Goal: Task Accomplishment & Management: Use online tool/utility

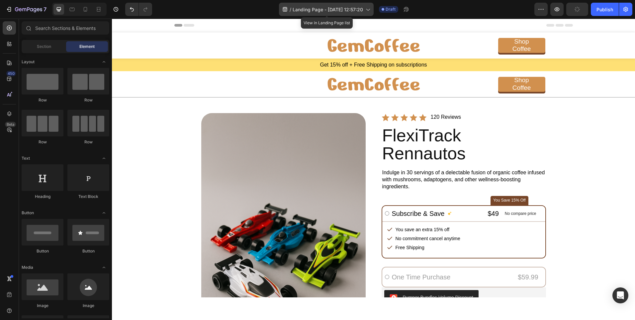
click at [362, 8] on span "Landing Page - [DATE] 12:57:20" at bounding box center [328, 9] width 70 height 7
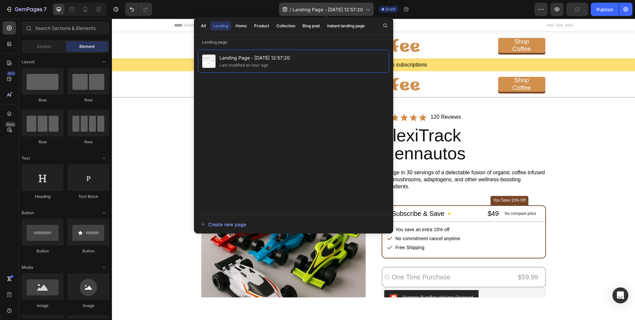
click at [362, 8] on span "Landing Page - [DATE] 12:57:20" at bounding box center [328, 9] width 70 height 7
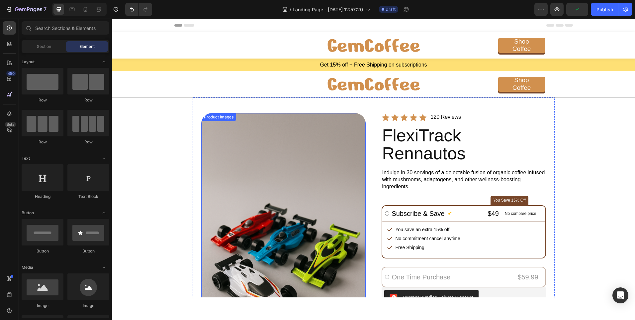
click at [270, 179] on img at bounding box center [283, 236] width 164 height 247
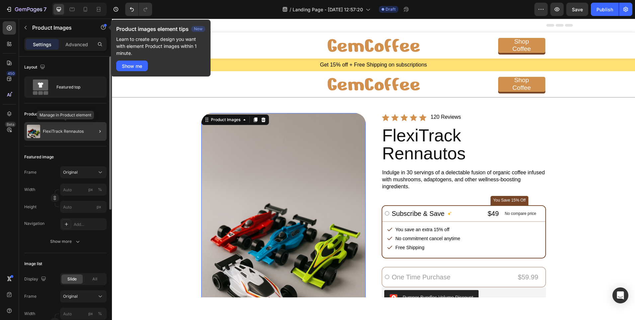
click at [66, 130] on p "FlexiTrack Rennautos" at bounding box center [63, 131] width 41 height 5
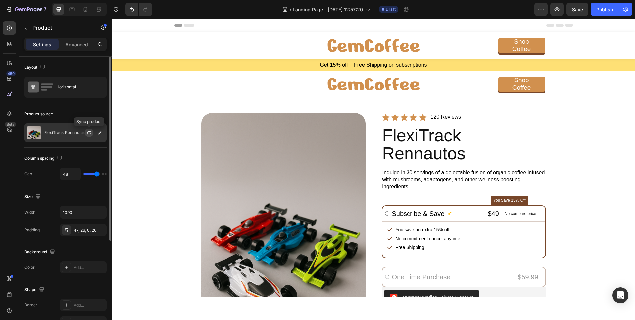
click at [88, 134] on icon "button" at bounding box center [89, 134] width 4 height 2
click at [99, 132] on icon "button" at bounding box center [99, 132] width 3 height 3
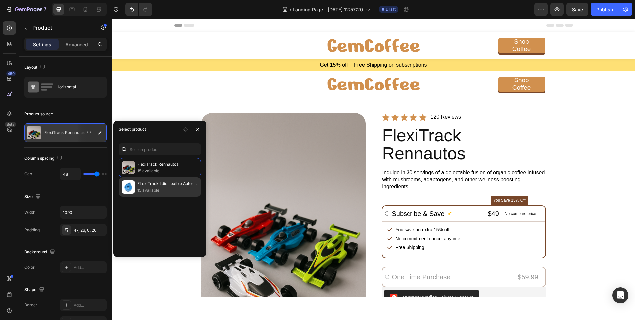
click at [165, 182] on p "FLexiTrack I die flexible Autorennbahn für großen Spielspaß" at bounding box center [168, 183] width 60 height 7
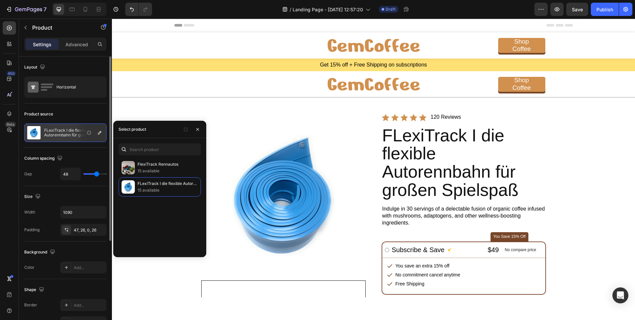
click at [83, 111] on div "Product source" at bounding box center [65, 114] width 82 height 11
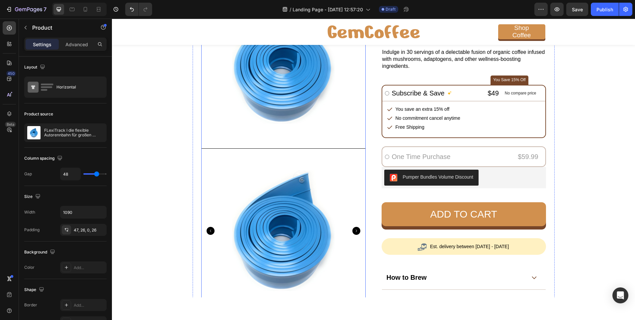
scroll to position [166, 0]
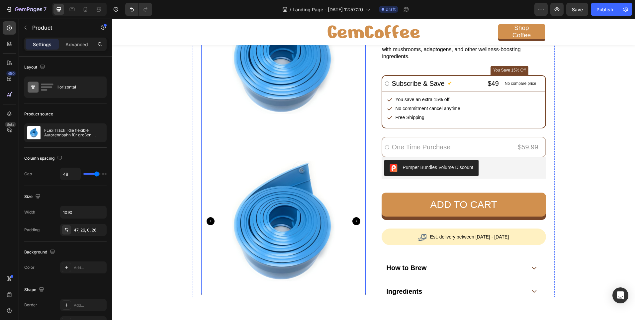
click at [320, 177] on div at bounding box center [283, 221] width 164 height 164
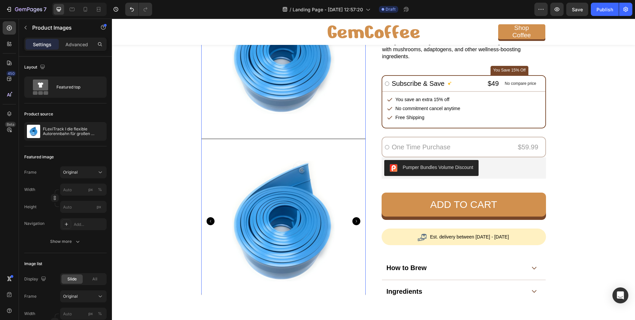
click at [353, 220] on icon "Carousel Next Arrow" at bounding box center [357, 221] width 8 height 8
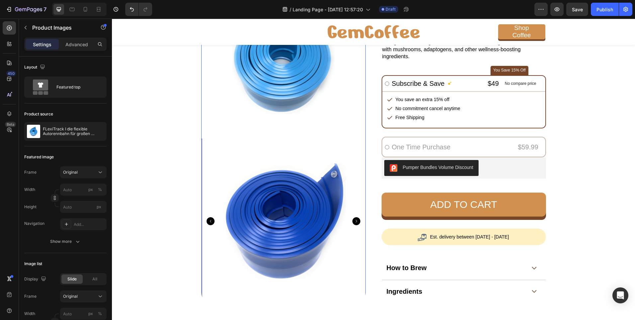
click at [353, 220] on icon "Carousel Next Arrow" at bounding box center [357, 221] width 8 height 8
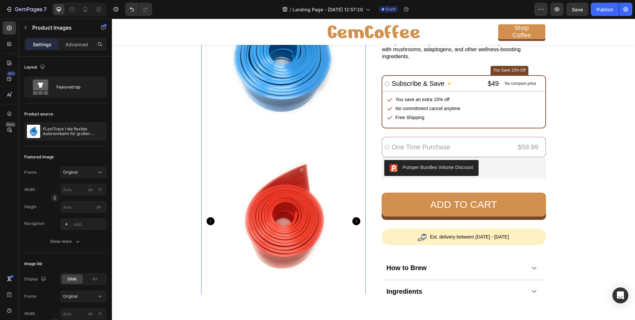
click at [355, 221] on icon "Carousel Next Arrow" at bounding box center [357, 221] width 8 height 8
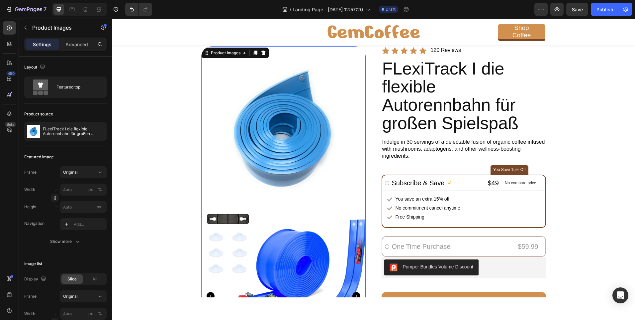
scroll to position [66, 0]
click at [347, 122] on img at bounding box center [283, 129] width 164 height 164
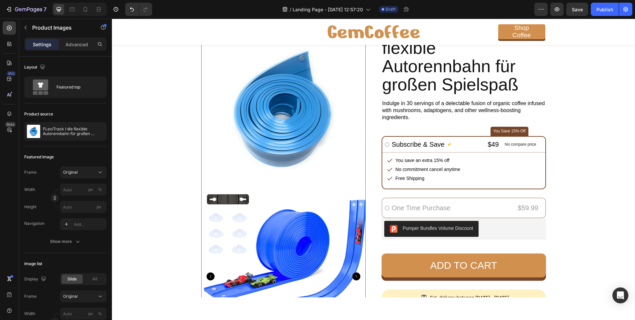
scroll to position [199, 0]
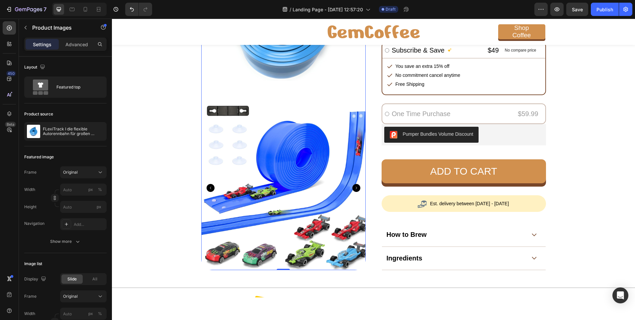
click at [353, 188] on icon "Carousel Next Arrow" at bounding box center [357, 188] width 8 height 8
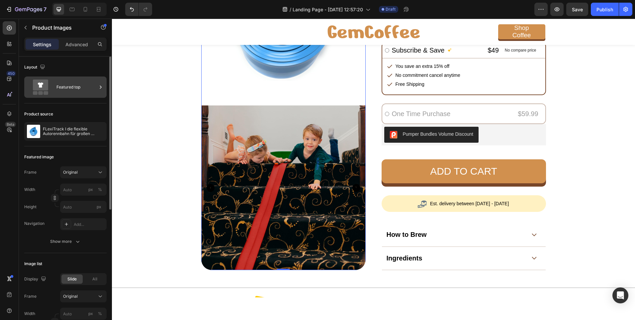
click at [87, 86] on div "Featured top" at bounding box center [76, 86] width 41 height 15
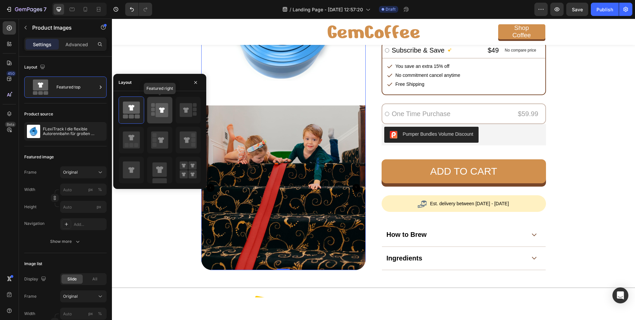
click at [157, 110] on icon at bounding box center [162, 110] width 13 height 14
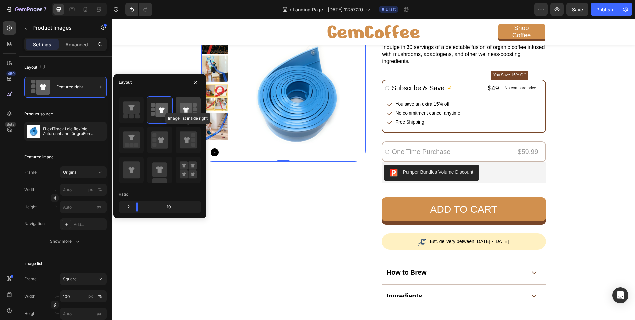
scroll to position [133, 0]
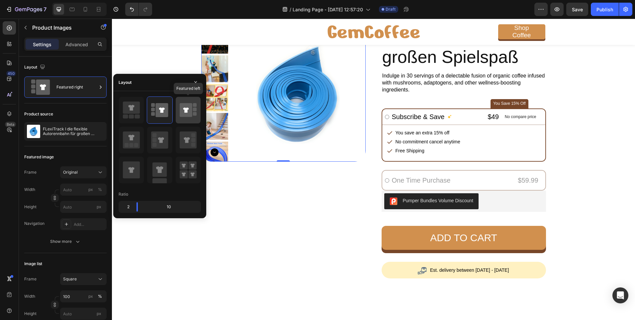
click at [186, 105] on icon at bounding box center [186, 110] width 13 height 14
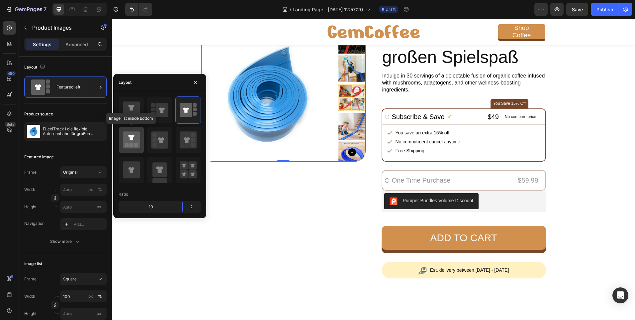
click at [134, 132] on icon at bounding box center [131, 139] width 17 height 17
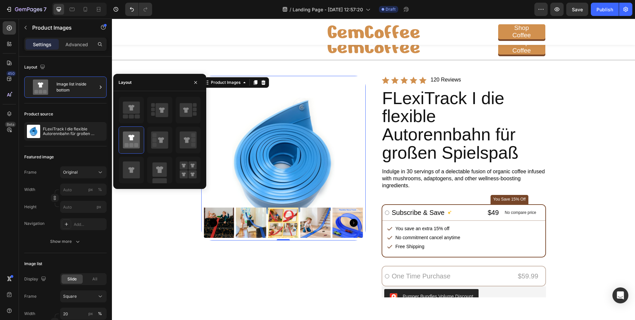
scroll to position [33, 0]
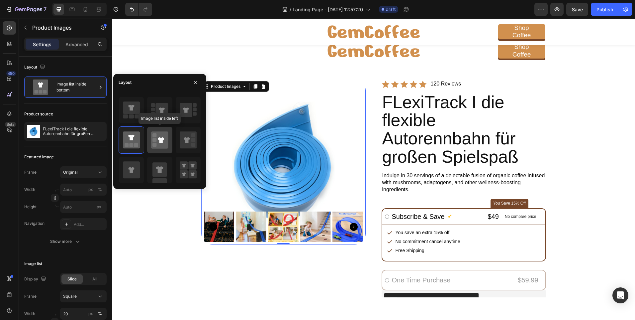
click at [161, 145] on icon at bounding box center [159, 139] width 17 height 17
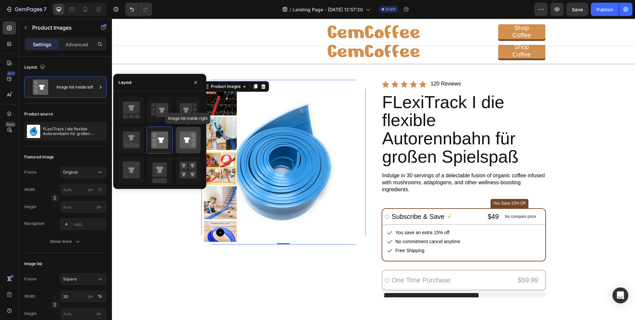
click at [188, 143] on icon at bounding box center [187, 140] width 6 height 6
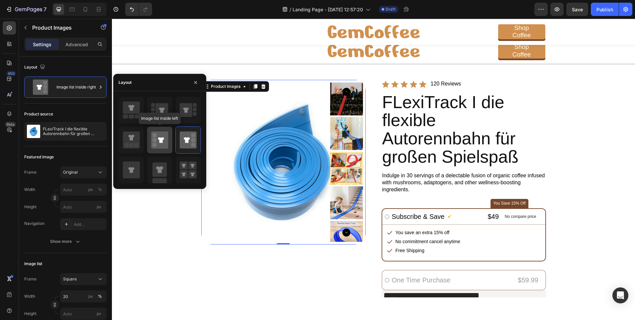
click at [164, 143] on icon at bounding box center [159, 139] width 17 height 17
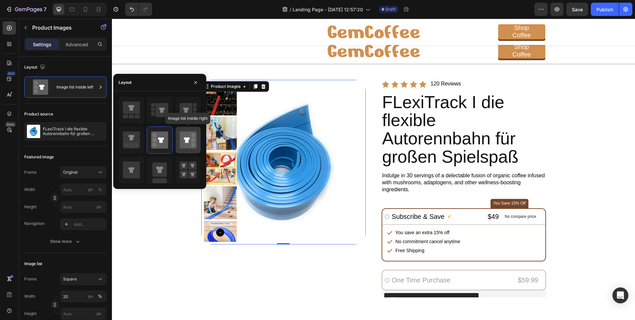
click at [186, 142] on icon at bounding box center [187, 140] width 6 height 6
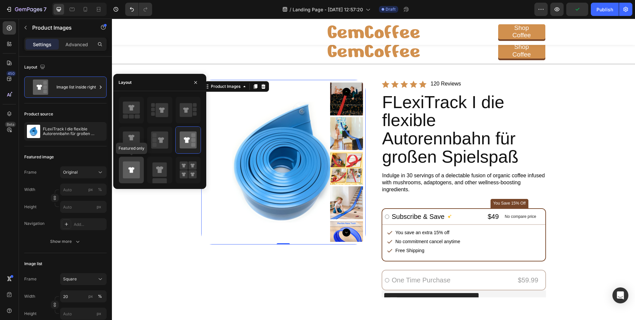
click at [131, 169] on icon at bounding box center [131, 170] width 6 height 6
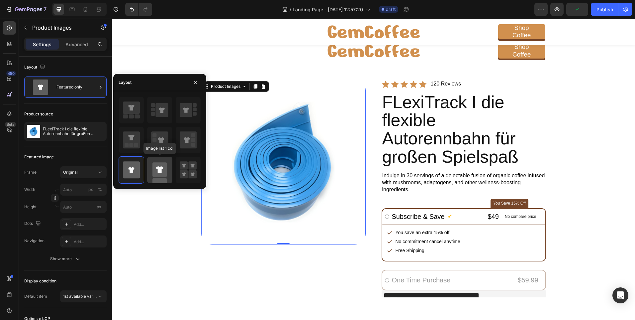
click at [160, 168] on icon at bounding box center [159, 169] width 7 height 7
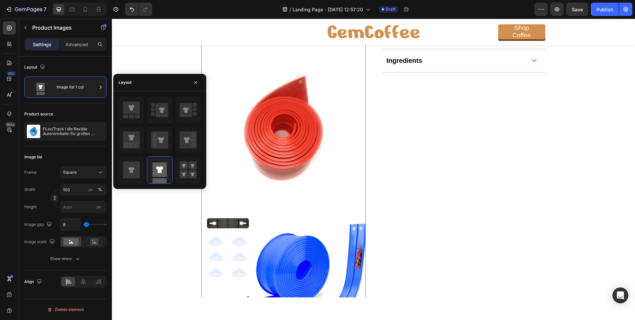
scroll to position [266, 0]
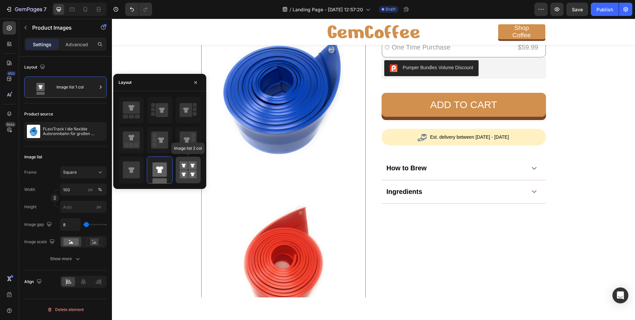
click at [190, 169] on rect at bounding box center [192, 165] width 8 height 8
type input "50"
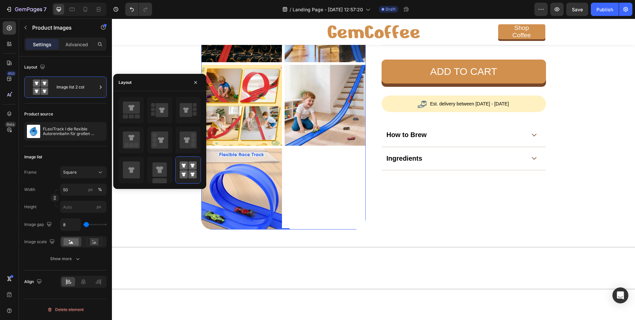
scroll to position [33, 0]
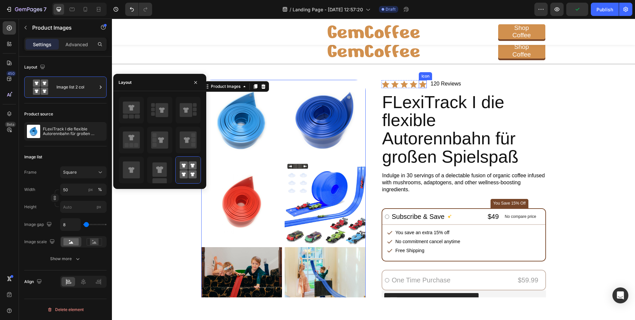
click at [421, 84] on icon at bounding box center [423, 83] width 8 height 7
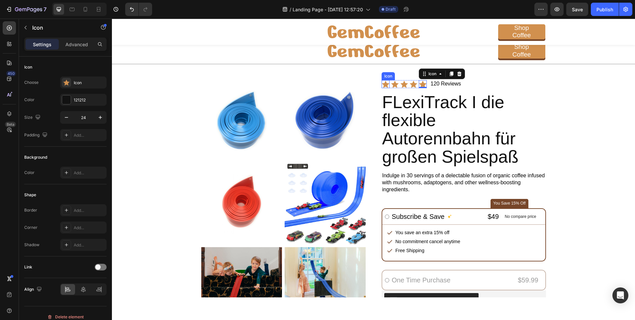
click at [383, 83] on icon at bounding box center [386, 83] width 8 height 7
click at [478, 86] on p "120 Reviews" at bounding box center [488, 83] width 115 height 7
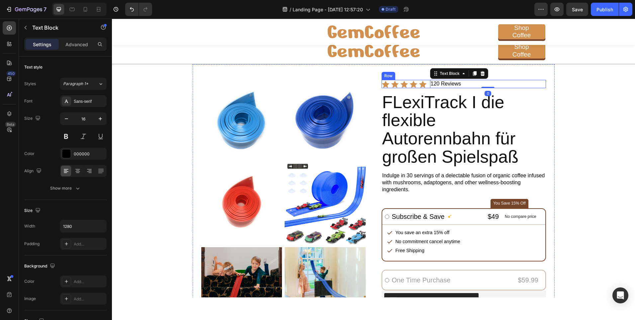
click at [426, 82] on div "Icon Icon Icon Icon Icon Icon List 120 Reviews Text Block 0 Row" at bounding box center [464, 84] width 164 height 8
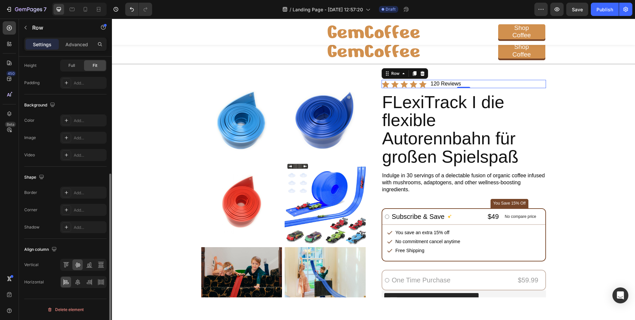
scroll to position [0, 0]
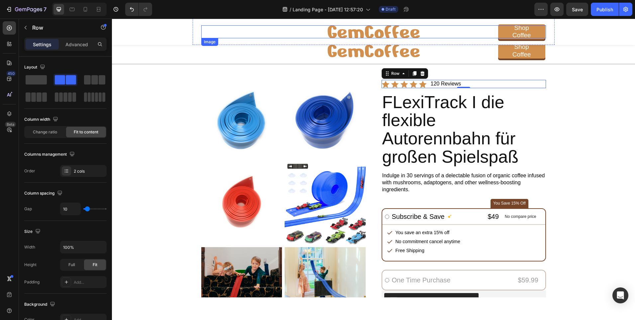
click at [429, 30] on div at bounding box center [373, 31] width 345 height 13
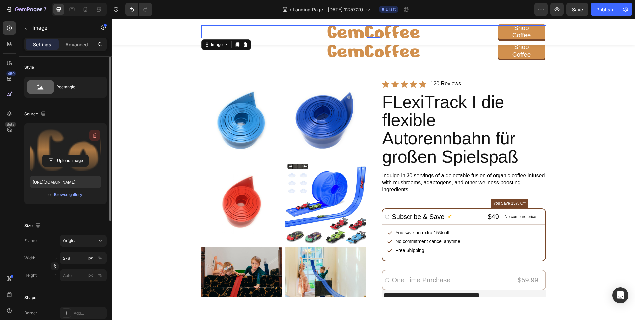
click at [93, 134] on icon "button" at bounding box center [95, 135] width 4 height 5
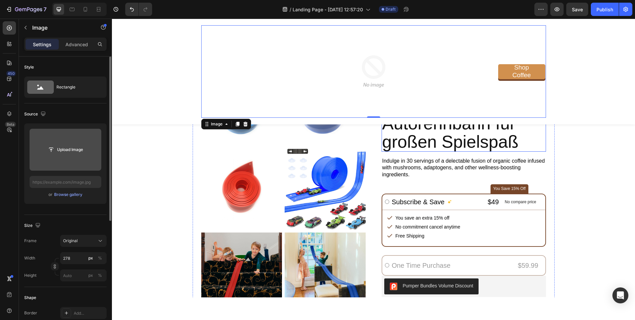
scroll to position [79, 0]
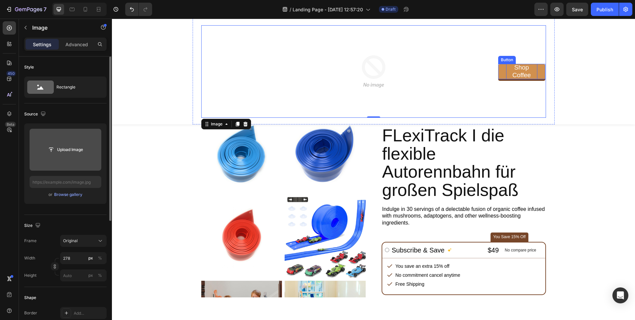
click at [534, 73] on div "Shop Coffee" at bounding box center [521, 71] width 31 height 15
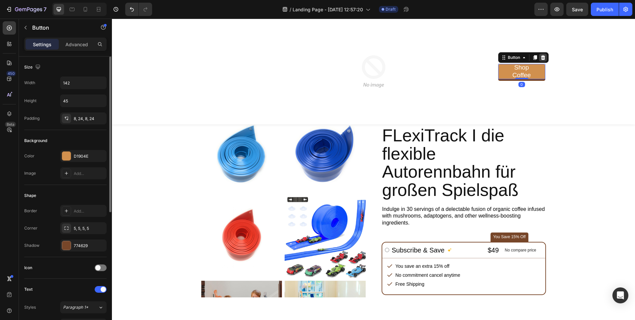
click at [542, 58] on icon at bounding box center [543, 57] width 5 height 5
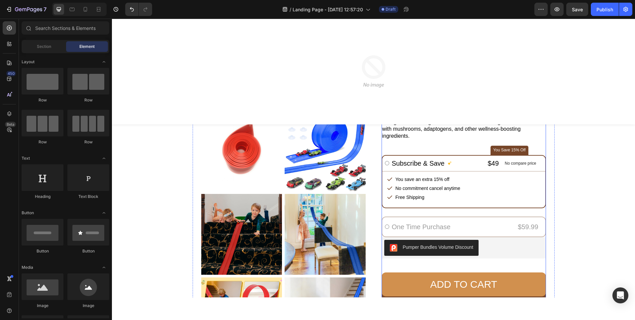
scroll to position [0, 0]
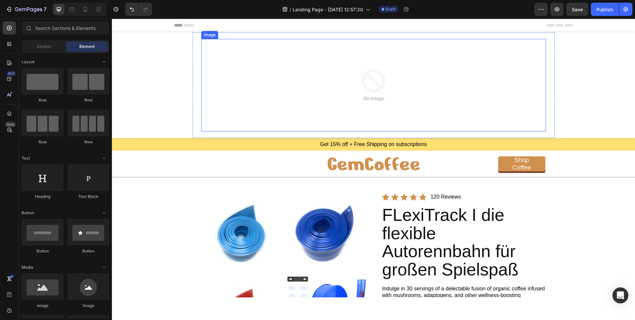
click at [452, 65] on div at bounding box center [373, 85] width 345 height 92
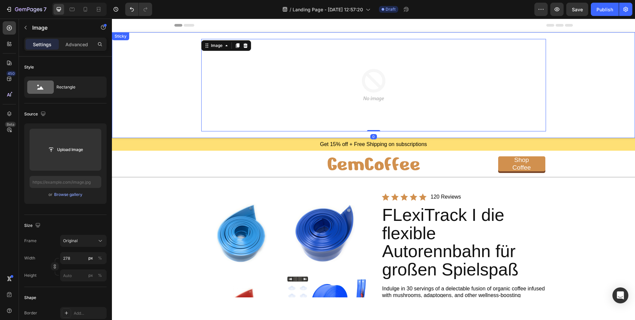
click at [144, 62] on div "Image 0 Row" at bounding box center [373, 85] width 523 height 106
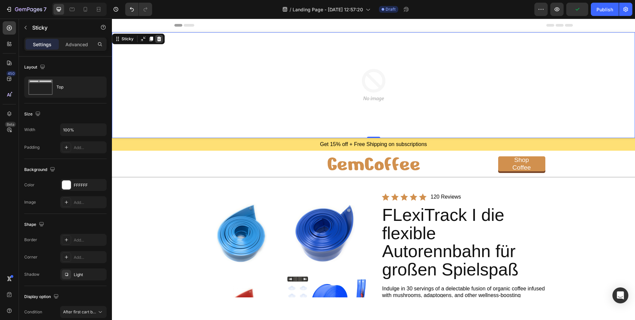
click at [160, 40] on icon at bounding box center [159, 39] width 4 height 5
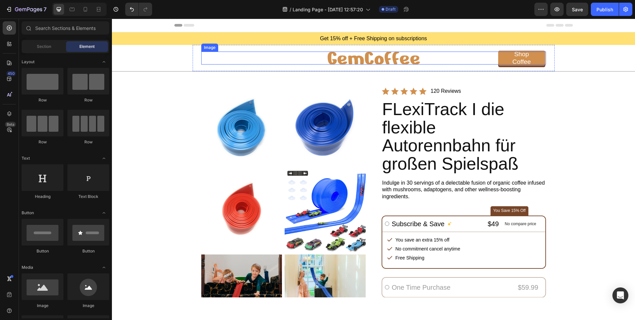
click at [424, 57] on div at bounding box center [373, 58] width 345 height 13
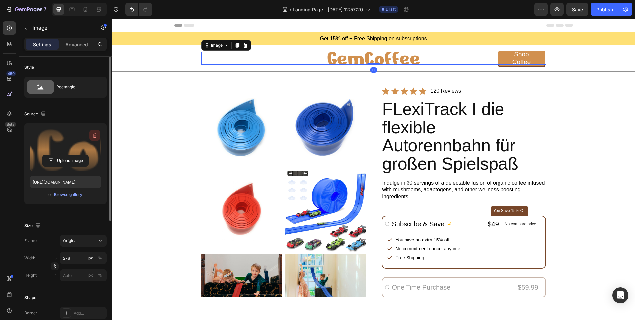
click at [94, 133] on icon "button" at bounding box center [94, 135] width 7 height 7
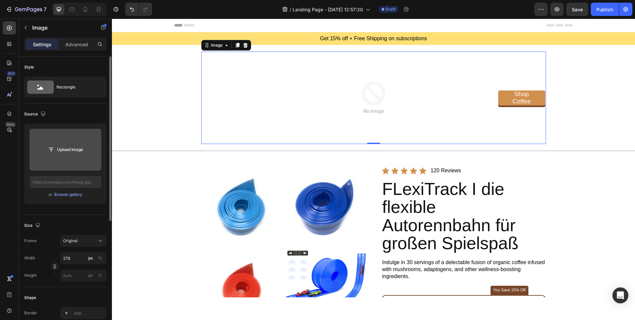
click at [71, 150] on input "file" at bounding box center [66, 149] width 46 height 11
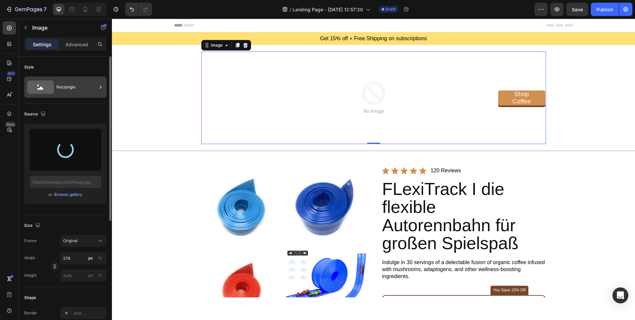
click at [93, 87] on div "Rectangle" at bounding box center [76, 86] width 41 height 15
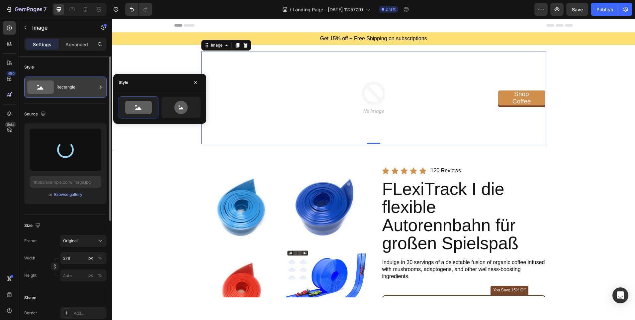
click at [87, 87] on div "Rectangle" at bounding box center [76, 86] width 41 height 15
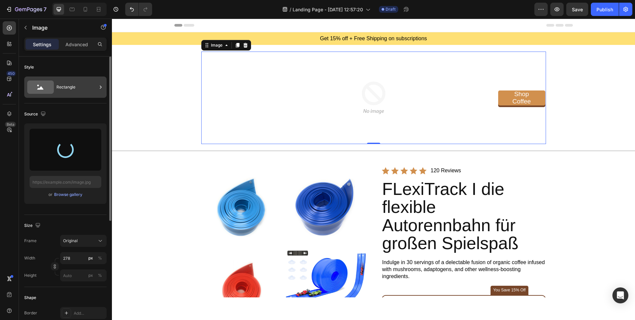
click at [87, 87] on div "Rectangle" at bounding box center [76, 86] width 41 height 15
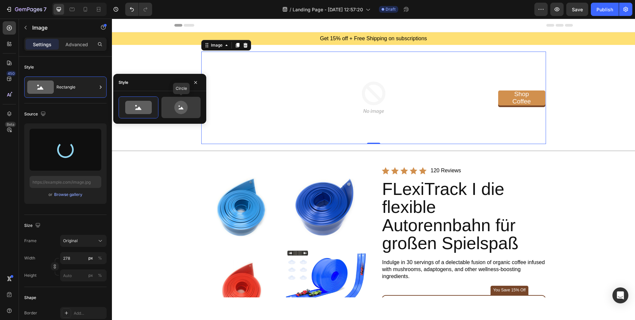
click at [179, 102] on icon at bounding box center [180, 107] width 13 height 13
type input "80"
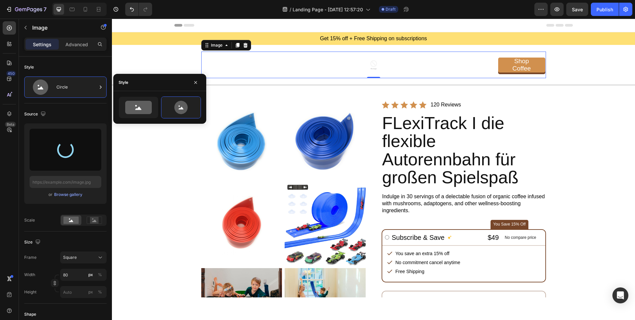
type input "[URL][DOMAIN_NAME]"
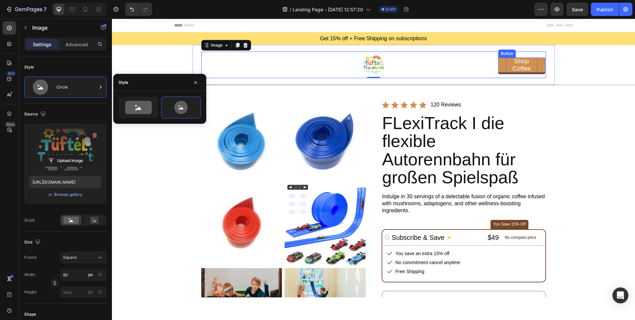
click at [533, 65] on div "Shop Coffee" at bounding box center [521, 64] width 31 height 15
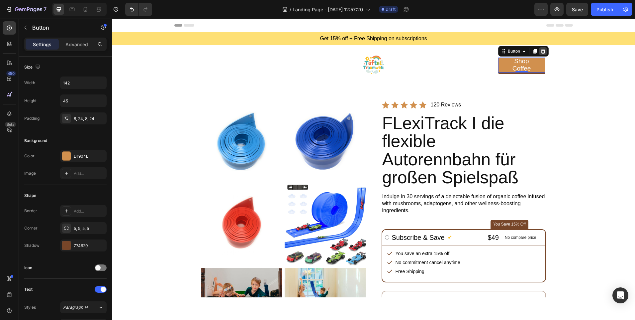
click at [542, 50] on icon at bounding box center [543, 51] width 4 height 5
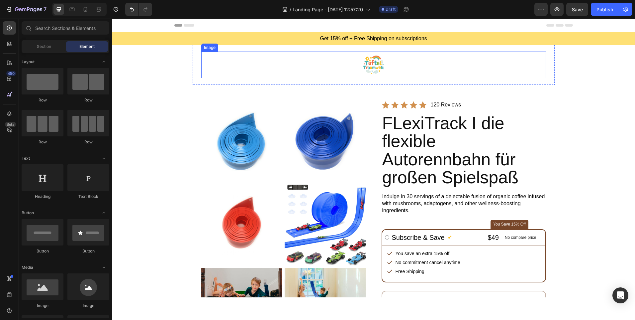
click at [379, 63] on img at bounding box center [374, 65] width 27 height 27
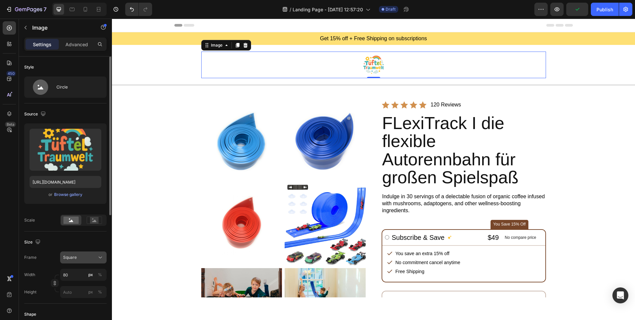
click at [101, 258] on icon at bounding box center [100, 257] width 7 height 7
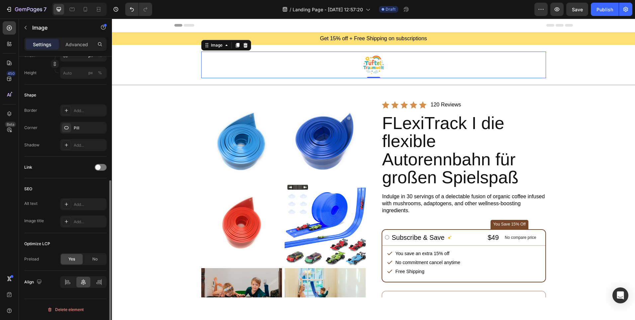
scroll to position [20, 0]
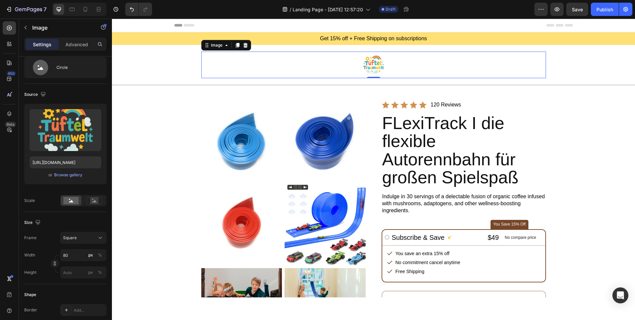
click at [369, 66] on img at bounding box center [374, 65] width 27 height 27
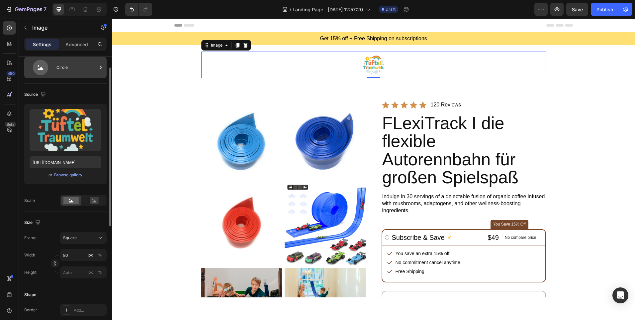
click at [81, 63] on div "Circle" at bounding box center [76, 67] width 41 height 15
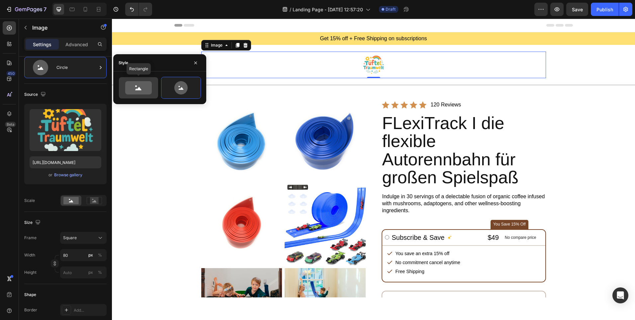
click at [136, 86] on circle at bounding box center [136, 86] width 2 height 2
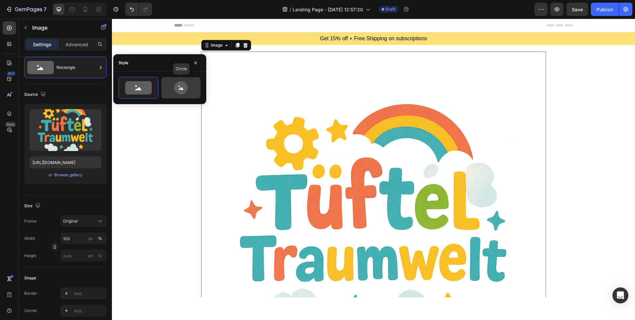
click at [175, 88] on icon at bounding box center [180, 87] width 13 height 13
type input "80"
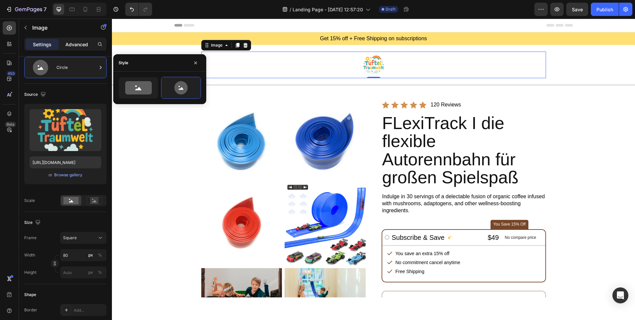
click at [81, 45] on p "Advanced" at bounding box center [76, 44] width 23 height 7
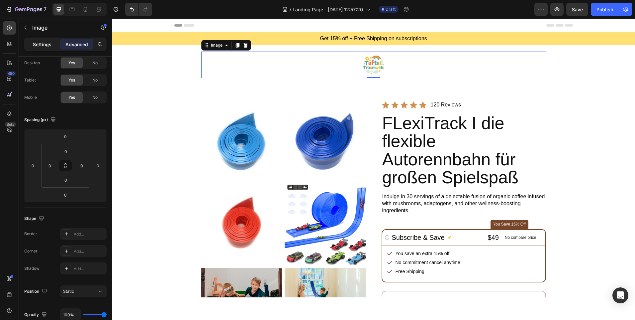
click at [43, 43] on p "Settings" at bounding box center [42, 44] width 19 height 7
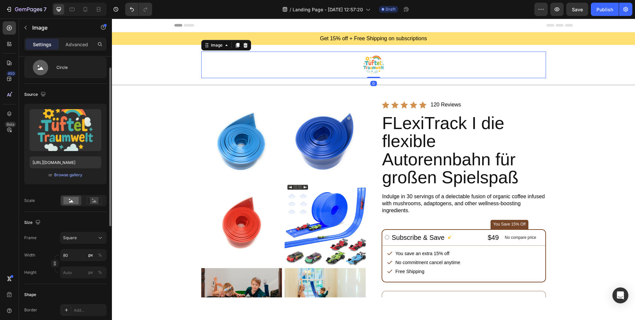
scroll to position [53, 0]
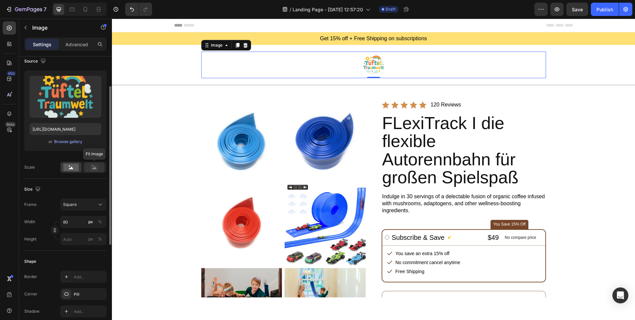
click at [96, 165] on rect at bounding box center [94, 167] width 9 height 7
click at [67, 164] on rect at bounding box center [70, 167] width 15 height 7
click at [94, 204] on div "Square" at bounding box center [79, 204] width 33 height 6
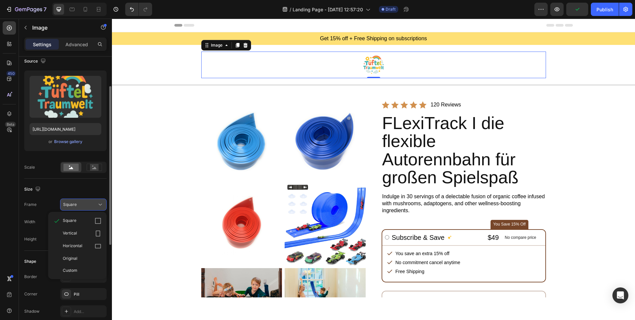
click at [94, 204] on div "Square" at bounding box center [79, 204] width 33 height 6
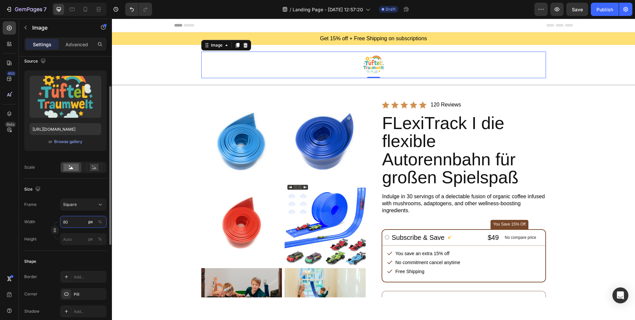
click at [66, 220] on input "80" at bounding box center [83, 222] width 47 height 12
click at [69, 238] on span "Full" at bounding box center [66, 238] width 7 height 6
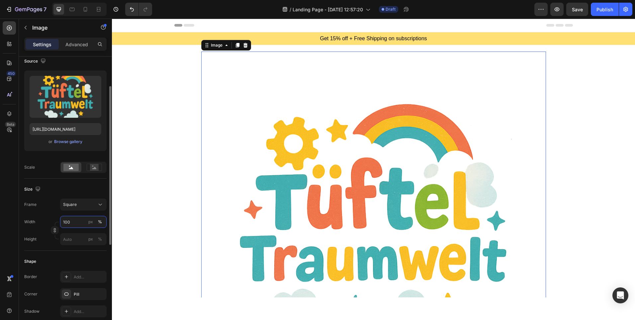
click at [74, 223] on input "100" at bounding box center [83, 222] width 47 height 12
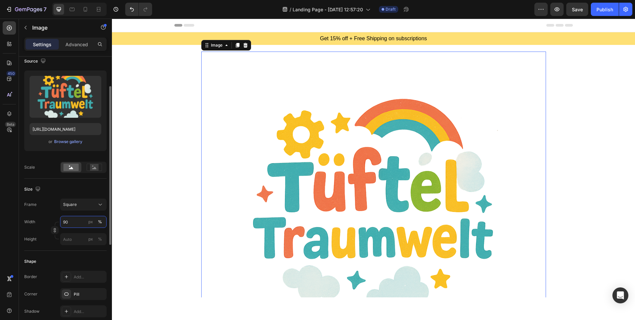
type input "9"
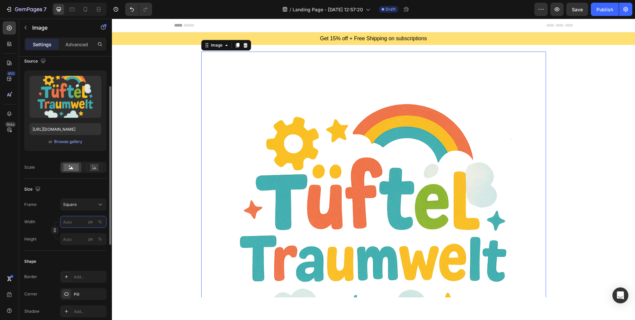
type input "7"
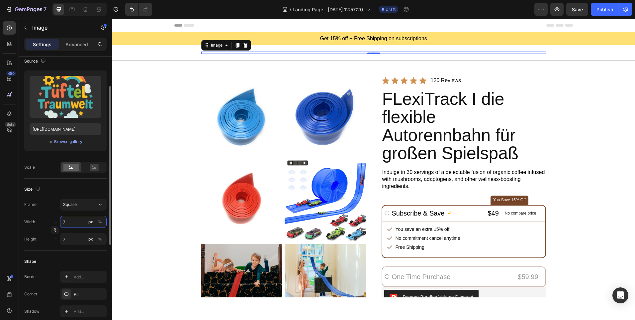
type input "70"
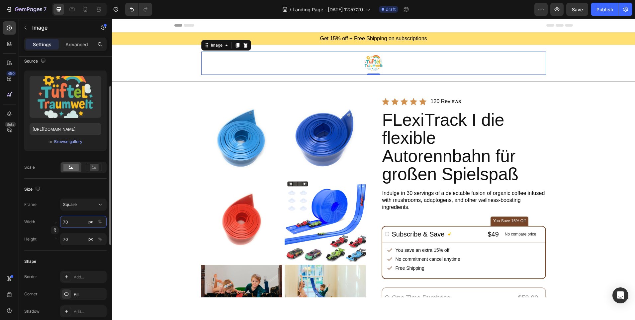
type input "7"
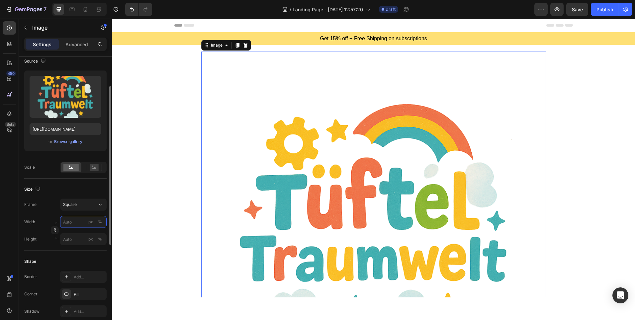
type input "7"
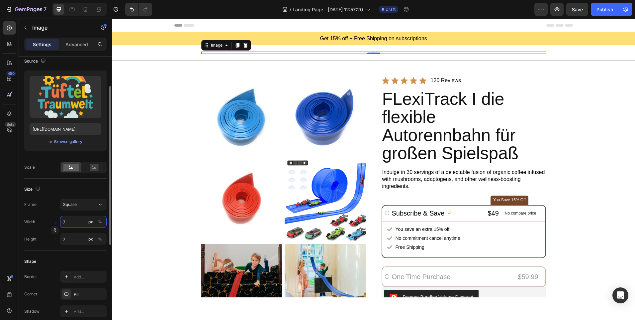
type input "78"
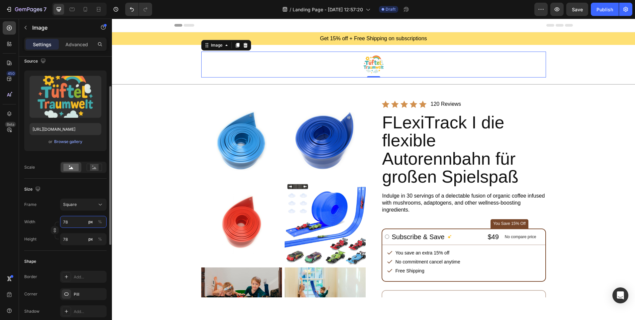
type input "780"
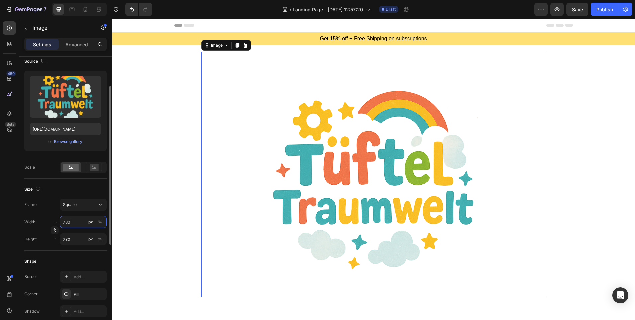
type input "78"
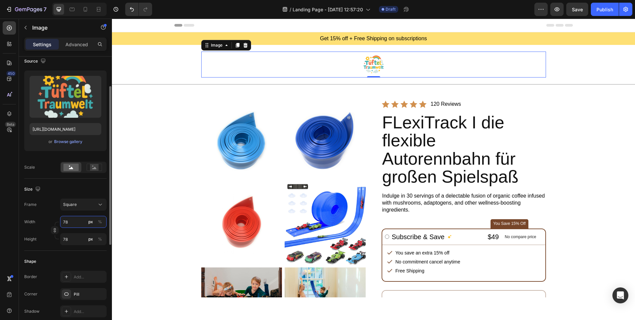
type input "7"
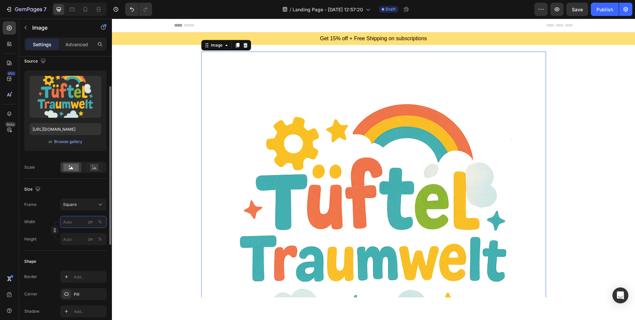
type input "7"
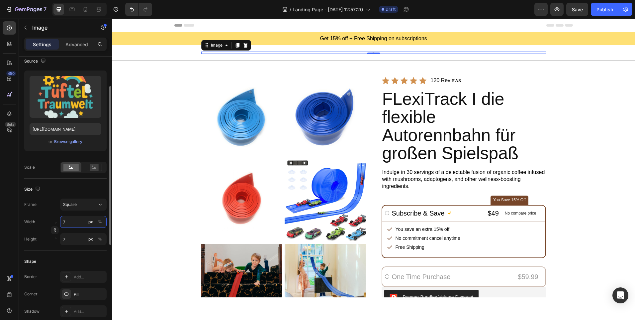
type input "78"
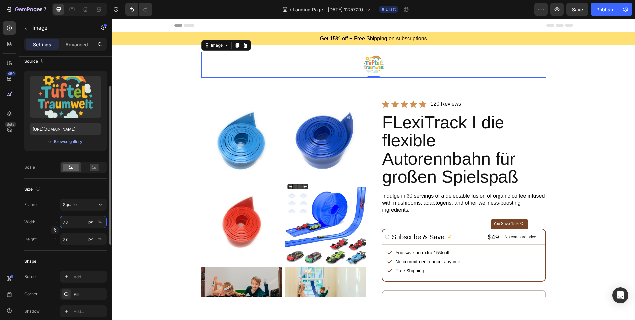
type input "780"
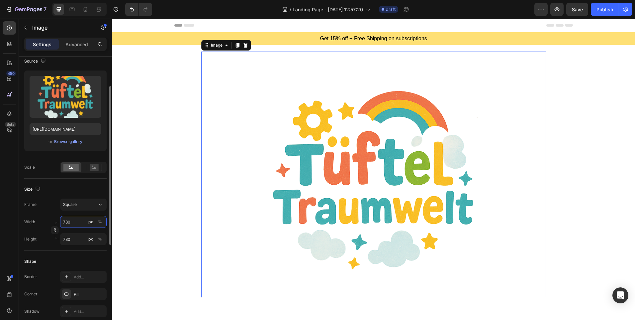
type input "78"
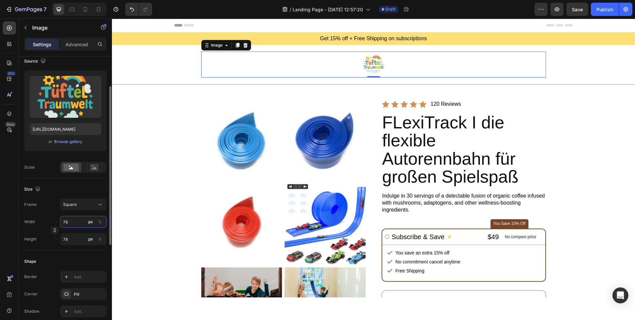
type input "7"
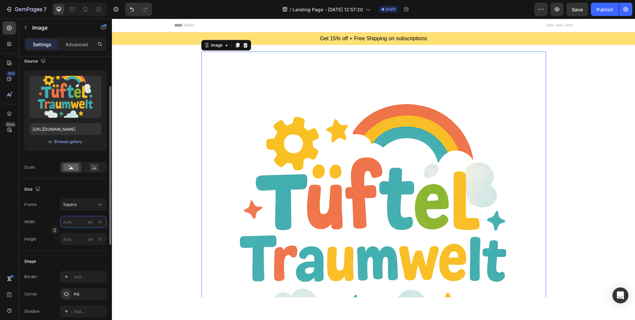
type input "7"
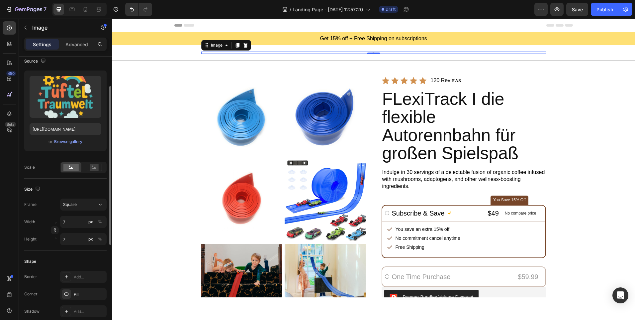
click at [51, 191] on div "Size" at bounding box center [65, 189] width 82 height 11
click at [75, 224] on input "7" at bounding box center [83, 222] width 47 height 12
click at [78, 242] on div "Full 100%" at bounding box center [77, 238] width 55 height 12
type input "100"
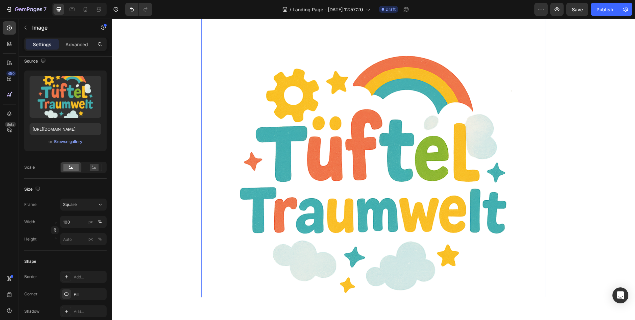
scroll to position [0, 0]
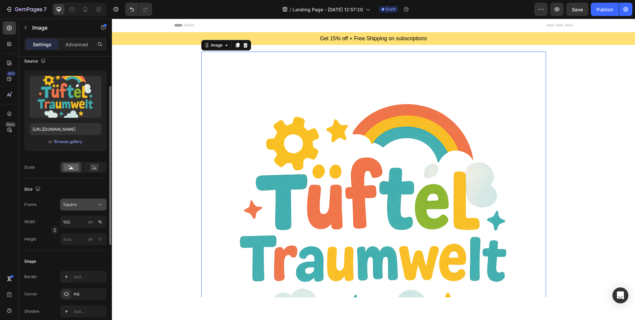
click at [84, 204] on div "Square" at bounding box center [79, 204] width 33 height 6
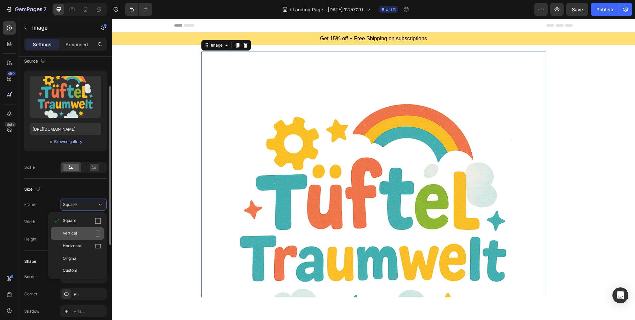
click at [79, 229] on div "Vertical" at bounding box center [77, 233] width 53 height 13
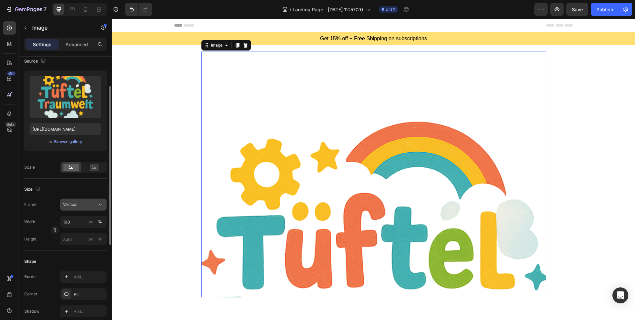
click at [87, 205] on div "Vertical" at bounding box center [79, 204] width 33 height 6
drag, startPoint x: 79, startPoint y: 246, endPoint x: 80, endPoint y: 240, distance: 6.0
click at [79, 246] on span "Horizontal" at bounding box center [73, 246] width 20 height 7
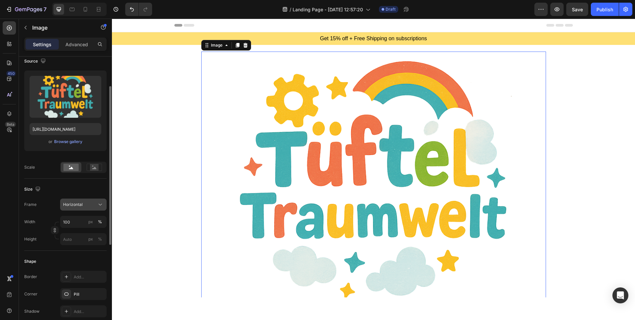
click at [85, 202] on div "Horizontal" at bounding box center [79, 204] width 33 height 6
click at [77, 255] on div "Original" at bounding box center [77, 258] width 53 height 12
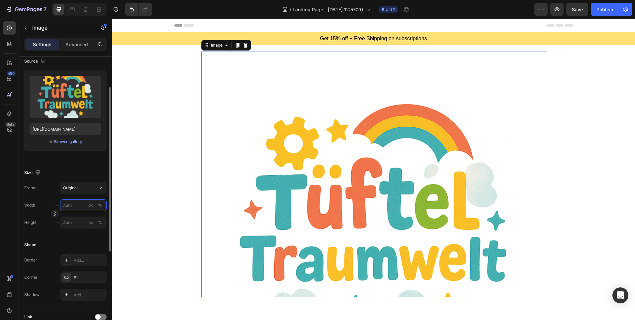
click at [80, 203] on input "px %" at bounding box center [83, 205] width 47 height 12
click at [86, 274] on div "Pill" at bounding box center [83, 277] width 19 height 6
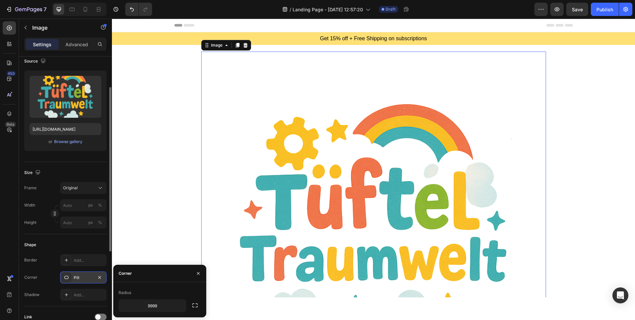
click at [86, 274] on div "Pill" at bounding box center [83, 277] width 19 height 6
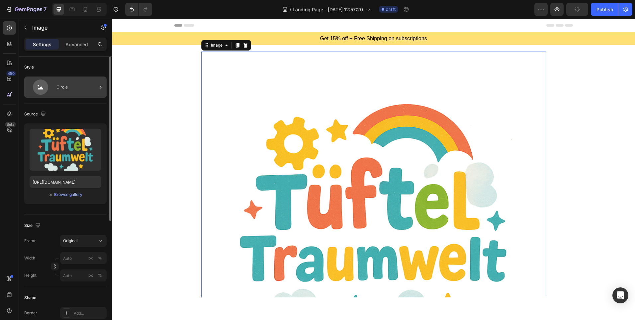
click at [56, 79] on div "Circle" at bounding box center [65, 86] width 82 height 21
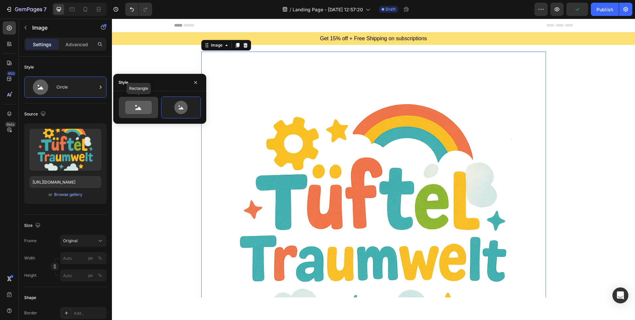
click at [145, 109] on icon at bounding box center [138, 107] width 27 height 13
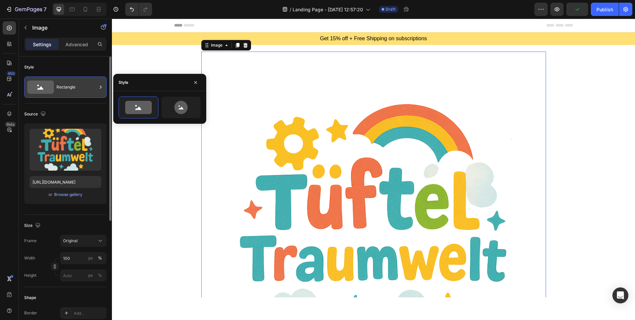
click at [74, 80] on div "Rectangle" at bounding box center [76, 86] width 41 height 15
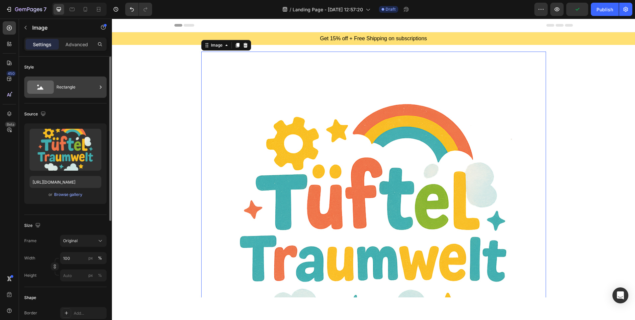
click at [61, 79] on div "Rectangle" at bounding box center [76, 86] width 41 height 15
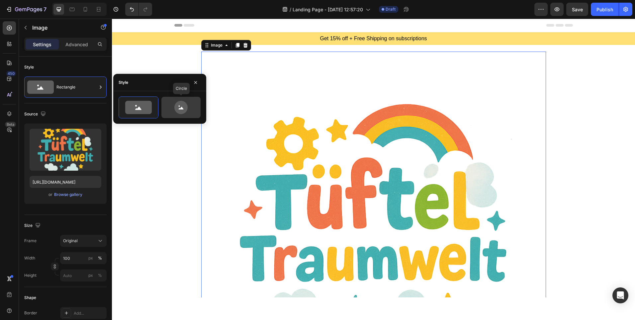
click at [166, 110] on icon at bounding box center [180, 107] width 31 height 13
type input "80"
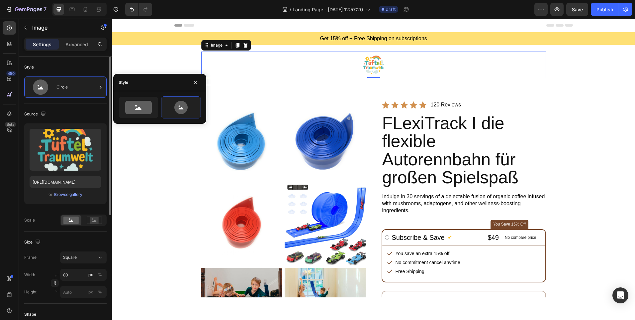
click at [75, 113] on div "Source" at bounding box center [65, 114] width 82 height 11
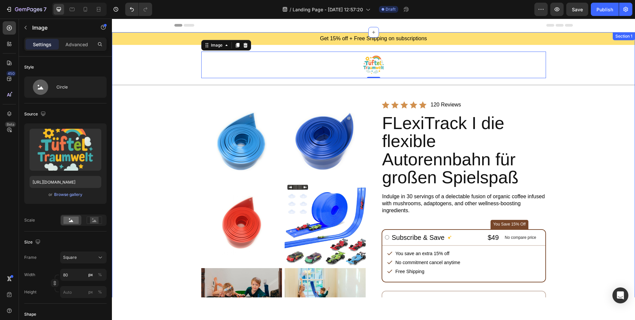
click at [572, 118] on div "Get 15% off + Free Shipping on subscriptions Text Block Image 0 Row Row Product…" at bounding box center [373, 274] width 523 height 484
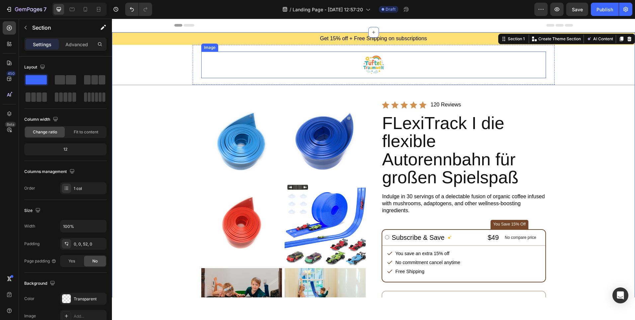
click at [368, 63] on img at bounding box center [374, 65] width 27 height 27
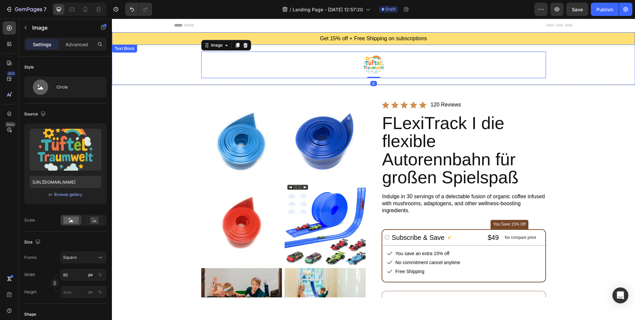
click at [435, 38] on p "Get 15% off + Free Shipping on subscriptions" at bounding box center [374, 38] width 522 height 7
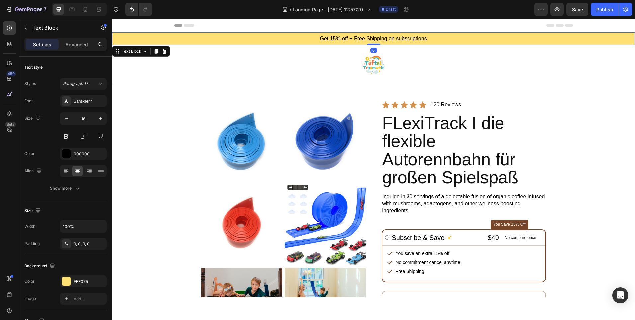
click at [474, 38] on p "Get 15% off + Free Shipping on subscriptions" at bounding box center [374, 38] width 522 height 7
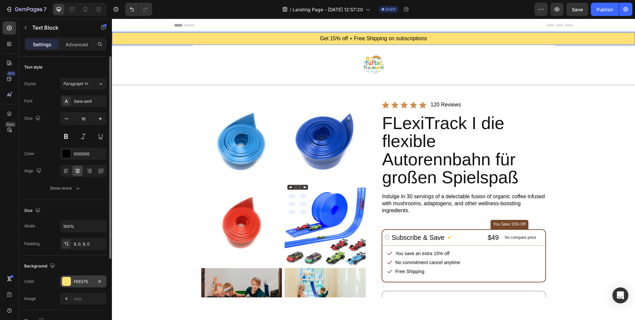
click at [91, 277] on div "FEE075" at bounding box center [83, 281] width 47 height 12
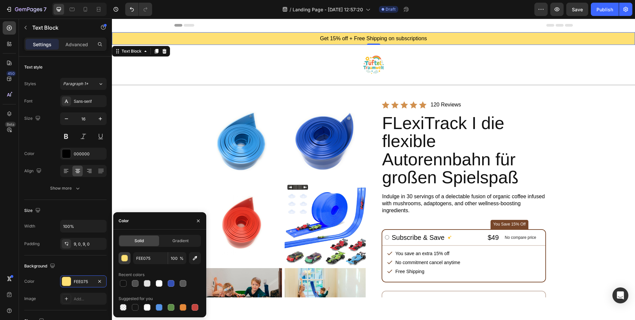
click at [127, 255] on div "button" at bounding box center [125, 258] width 7 height 7
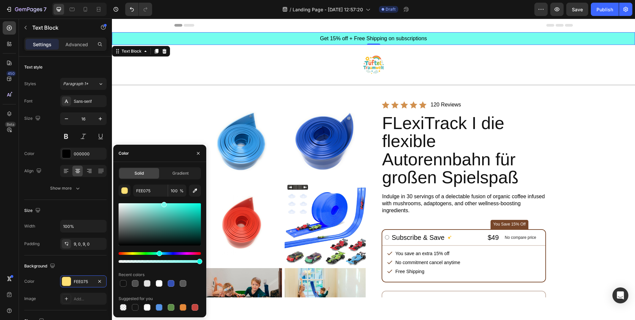
drag, startPoint x: 131, startPoint y: 252, endPoint x: 159, endPoint y: 247, distance: 28.2
click at [159, 252] on div "Hue" at bounding box center [159, 253] width 5 height 5
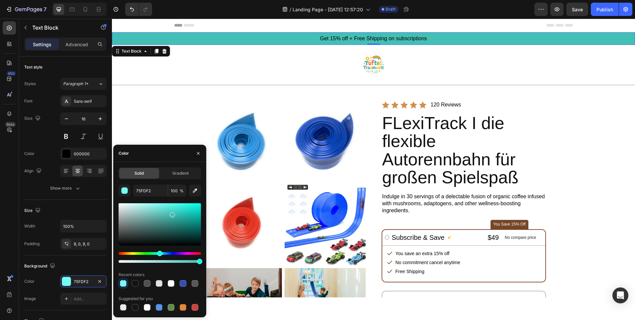
type input "44BFB5"
drag, startPoint x: 164, startPoint y: 203, endPoint x: 172, endPoint y: 213, distance: 12.6
click at [172, 213] on div at bounding box center [172, 214] width 5 height 5
click at [151, 191] on input "44BFB5" at bounding box center [150, 190] width 35 height 12
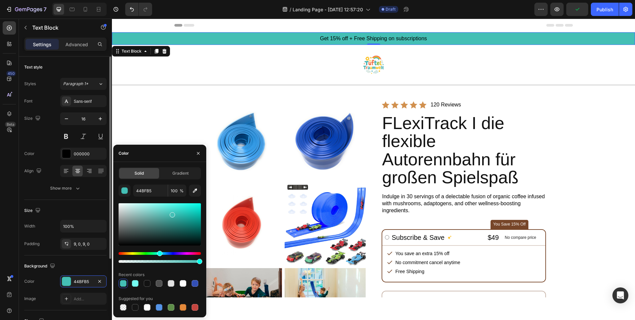
click at [48, 135] on div "Size 16" at bounding box center [65, 127] width 82 height 30
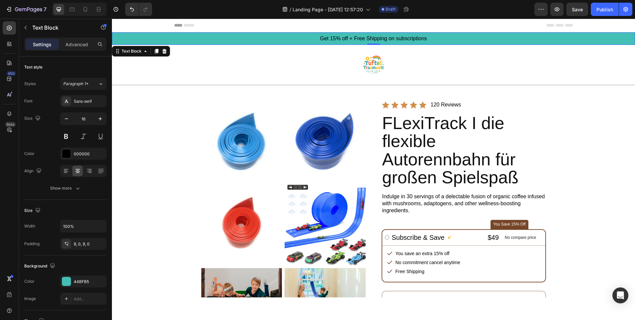
click at [413, 38] on p "Get 15% off + Free Shipping on subscriptions" at bounding box center [374, 38] width 522 height 7
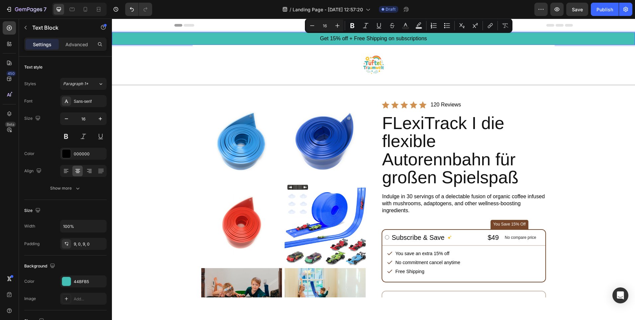
click at [368, 38] on p "Get 15% off + Free Shipping on subscriptions" at bounding box center [374, 38] width 522 height 7
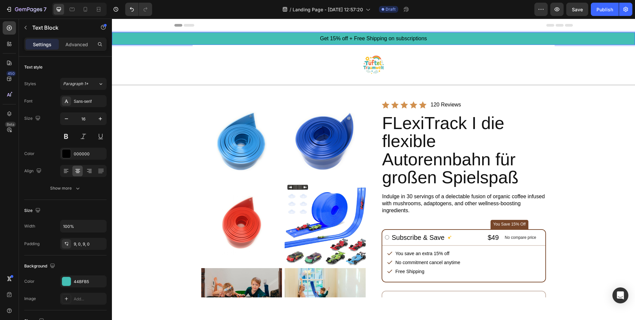
click at [323, 38] on p "Get 15% off + Free Shipping on subscriptions" at bounding box center [374, 38] width 522 height 7
click at [431, 35] on div "Get 15% off + Free Shipping on subscriptions" at bounding box center [373, 38] width 523 height 13
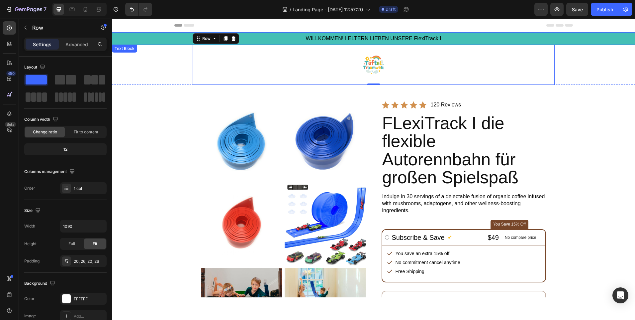
click at [447, 36] on p "WILLKOMMEN! I ELTERN LIEBEN UNSERE FlexiTrack I" at bounding box center [374, 38] width 522 height 7
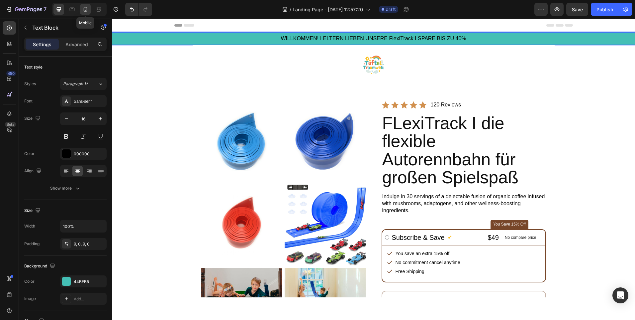
click at [85, 7] on icon at bounding box center [85, 9] width 7 height 7
type input "13"
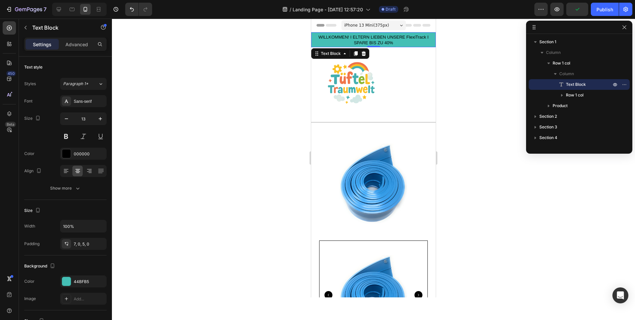
click at [550, 194] on div at bounding box center [373, 169] width 523 height 301
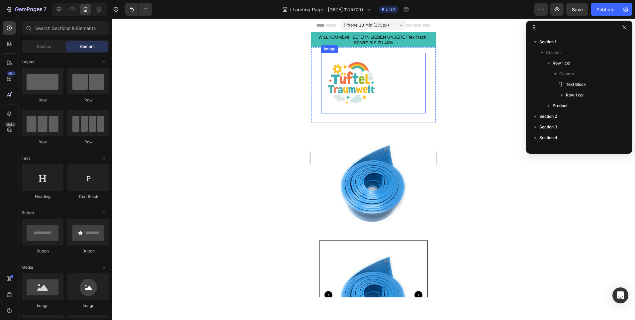
click at [369, 89] on img at bounding box center [351, 83] width 60 height 60
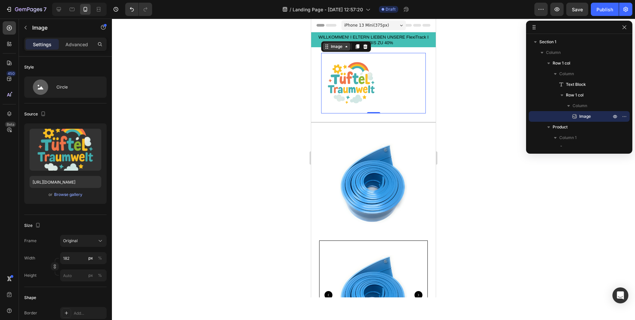
click at [345, 46] on icon at bounding box center [346, 46] width 5 height 5
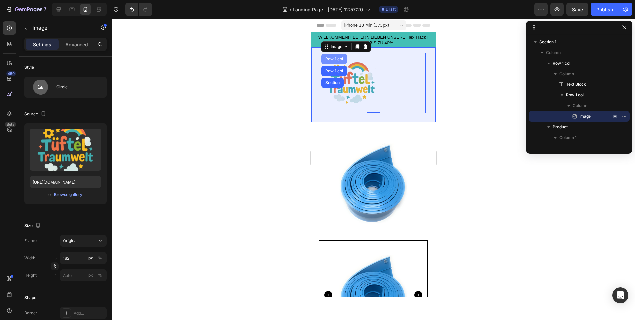
click at [339, 60] on div "Row 1 col" at bounding box center [334, 59] width 20 height 4
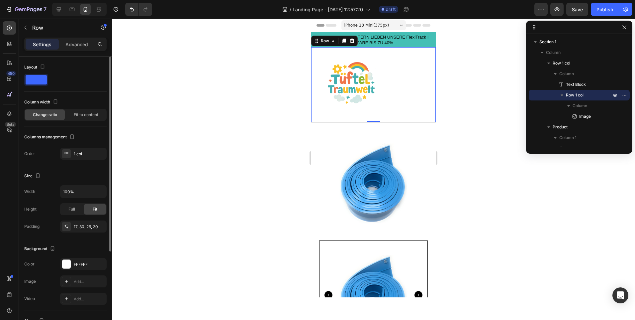
click at [41, 81] on span at bounding box center [36, 79] width 21 height 9
click at [89, 117] on span "Fit to content" at bounding box center [86, 115] width 25 height 6
click at [51, 113] on span "Change ratio" at bounding box center [45, 115] width 24 height 6
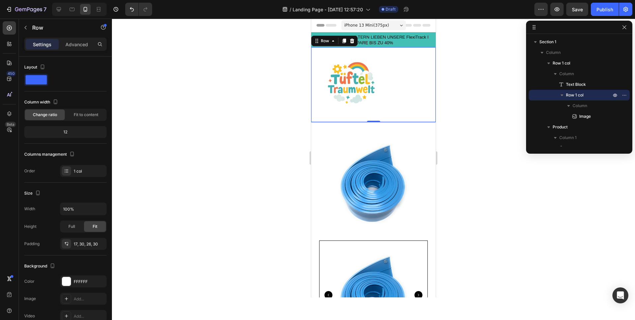
click at [628, 31] on div at bounding box center [625, 27] width 8 height 8
click at [628, 28] on button "button" at bounding box center [625, 27] width 8 height 8
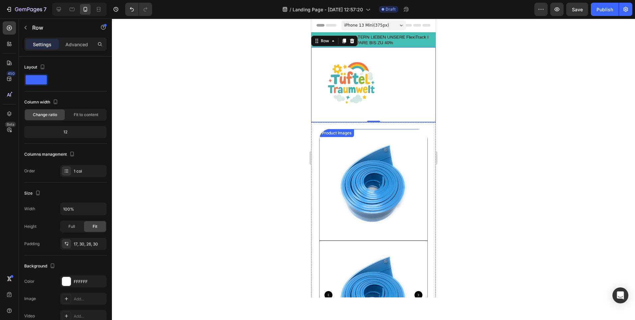
click at [392, 147] on img at bounding box center [373, 183] width 109 height 109
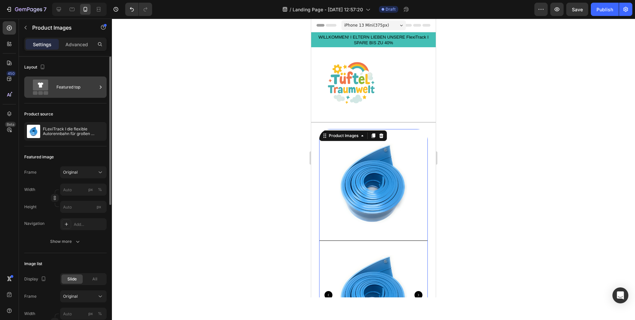
click at [47, 82] on icon at bounding box center [40, 84] width 15 height 11
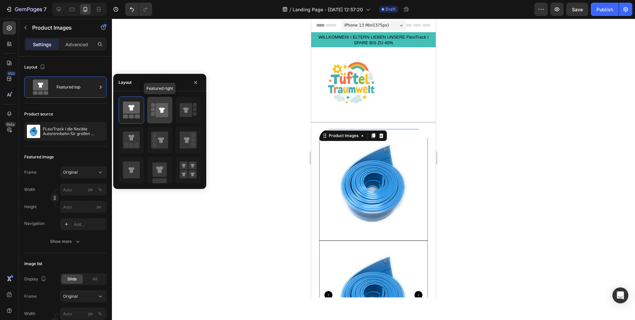
click at [154, 114] on rect at bounding box center [153, 114] width 4 height 4
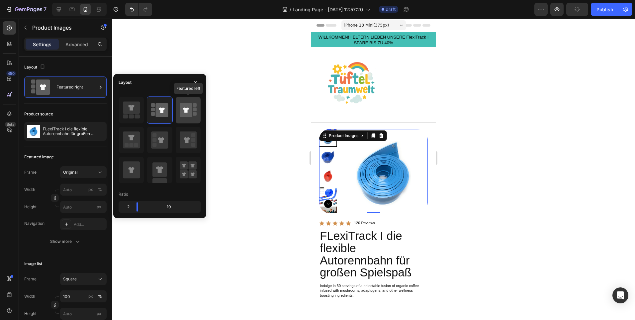
click at [192, 108] on icon at bounding box center [188, 110] width 17 height 19
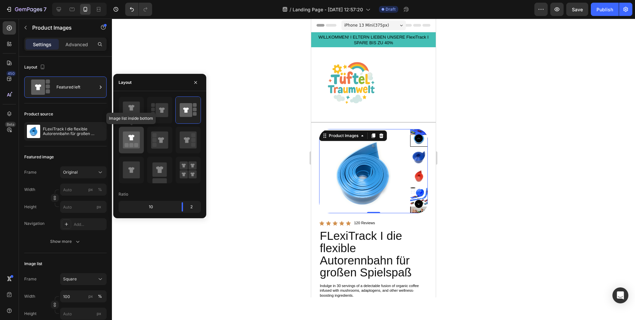
click at [135, 139] on icon at bounding box center [131, 139] width 17 height 17
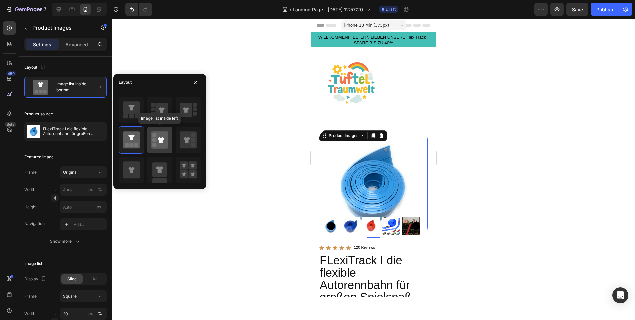
click at [161, 136] on icon at bounding box center [159, 139] width 17 height 17
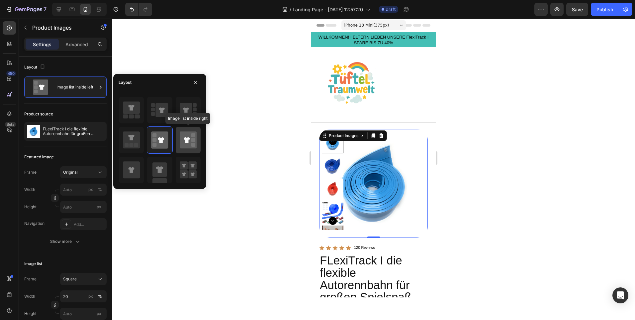
click at [197, 136] on div at bounding box center [188, 140] width 25 height 27
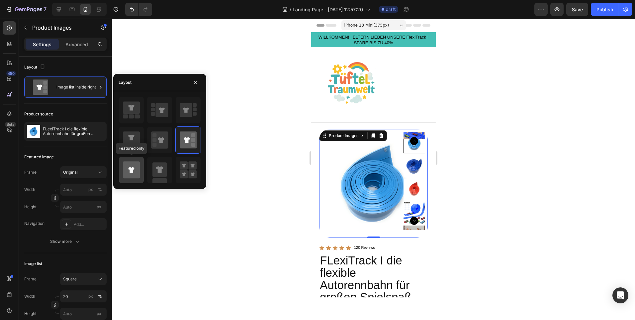
click at [137, 168] on icon at bounding box center [131, 169] width 17 height 17
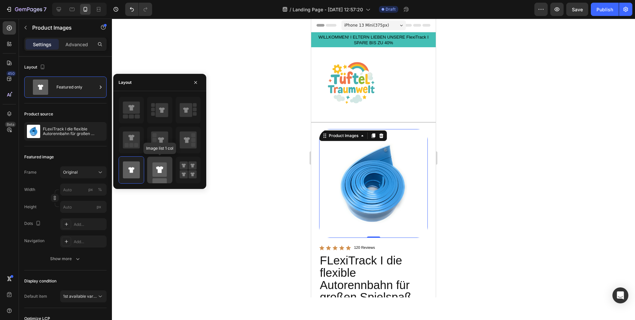
click at [160, 167] on icon at bounding box center [159, 169] width 7 height 7
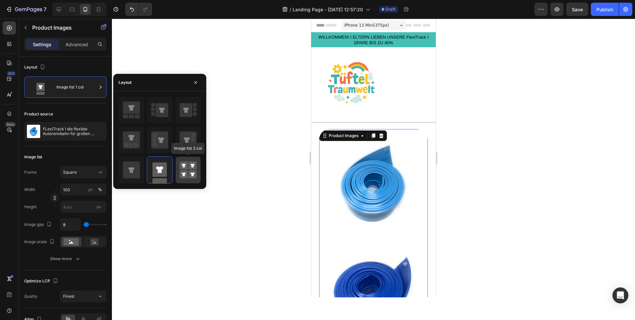
click at [188, 167] on icon at bounding box center [188, 170] width 17 height 19
type input "50"
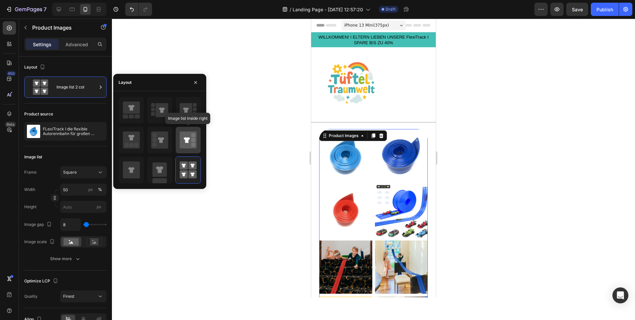
click at [192, 129] on div at bounding box center [188, 140] width 25 height 27
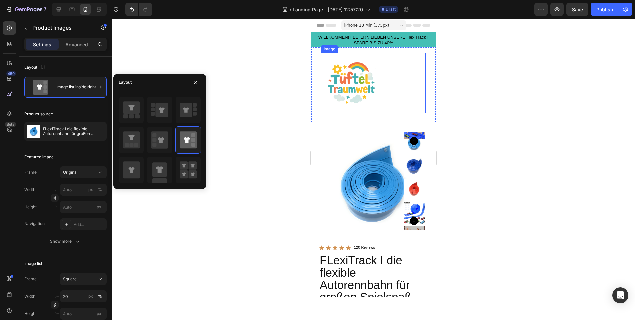
click at [373, 77] on img at bounding box center [351, 83] width 60 height 60
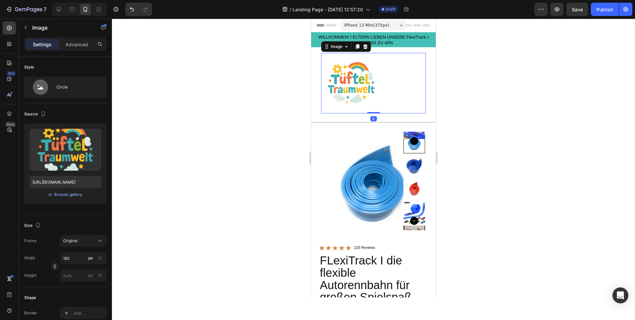
click at [392, 24] on div "iPhone 13 Mini ( 375 px)" at bounding box center [374, 25] width 64 height 10
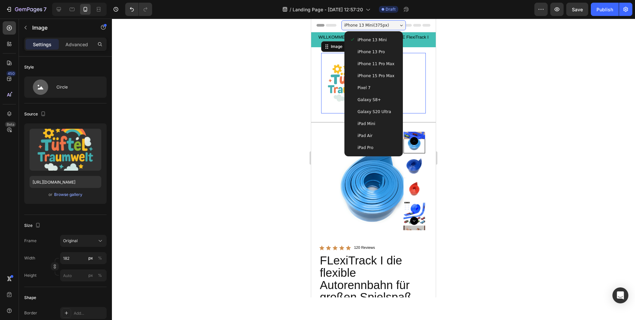
click at [383, 77] on span "iPhone 15 Pro Max" at bounding box center [376, 75] width 37 height 7
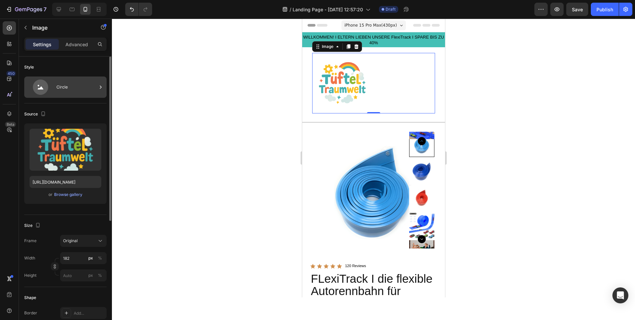
click at [84, 88] on div "Circle" at bounding box center [76, 86] width 41 height 15
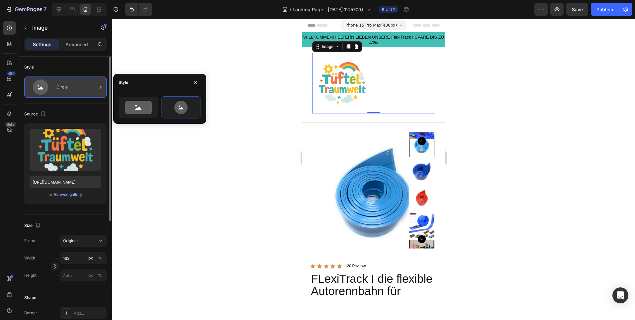
click at [84, 88] on div "Circle" at bounding box center [76, 86] width 41 height 15
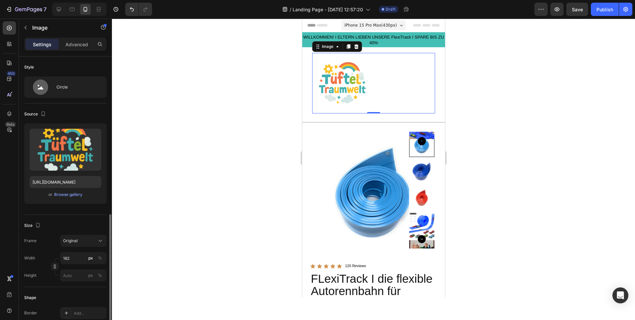
scroll to position [133, 0]
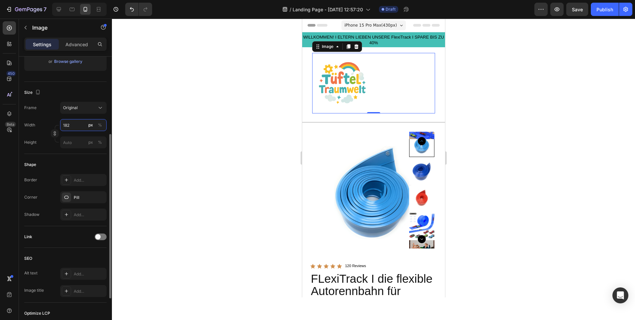
click at [82, 124] on input "182" at bounding box center [83, 125] width 47 height 12
click at [78, 143] on p "Full 100%" at bounding box center [82, 141] width 39 height 6
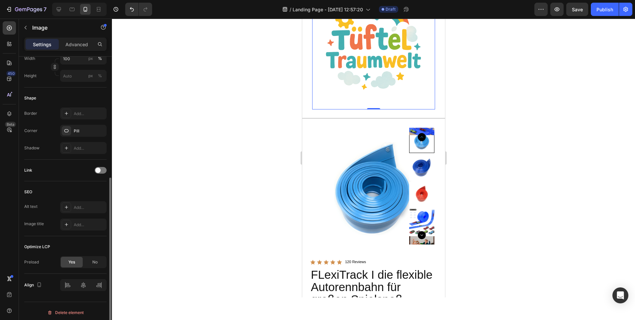
scroll to position [202, 0]
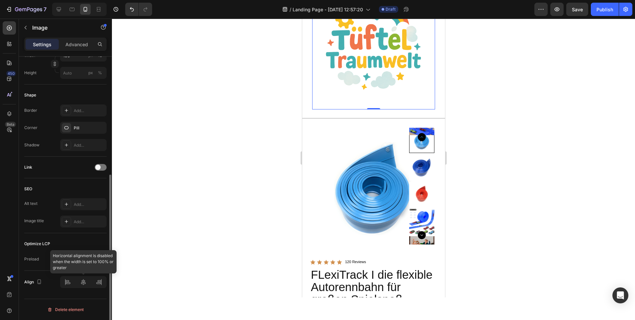
click at [85, 280] on div at bounding box center [83, 282] width 47 height 12
click at [84, 284] on div at bounding box center [83, 282] width 47 height 12
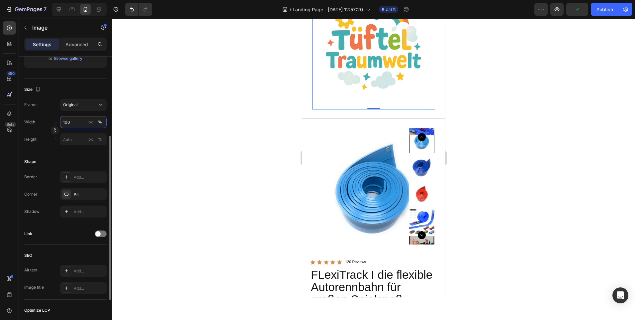
click at [74, 126] on input "100" at bounding box center [83, 122] width 47 height 12
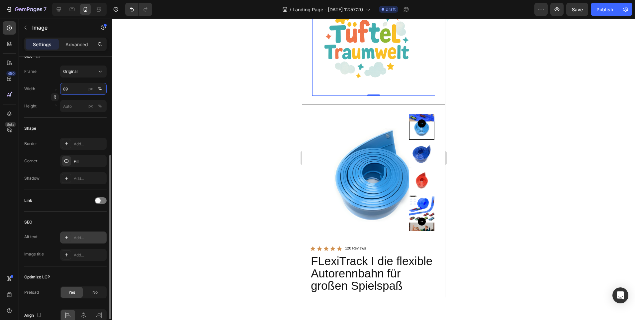
scroll to position [202, 0]
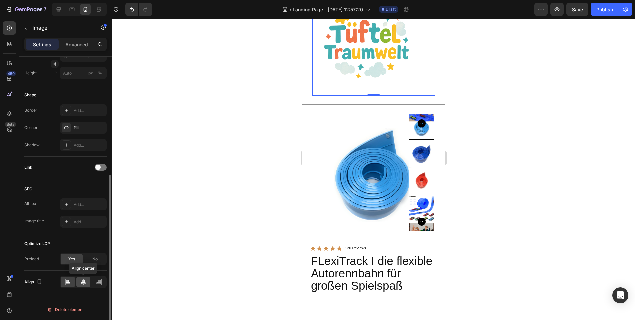
click at [84, 279] on icon at bounding box center [83, 281] width 7 height 7
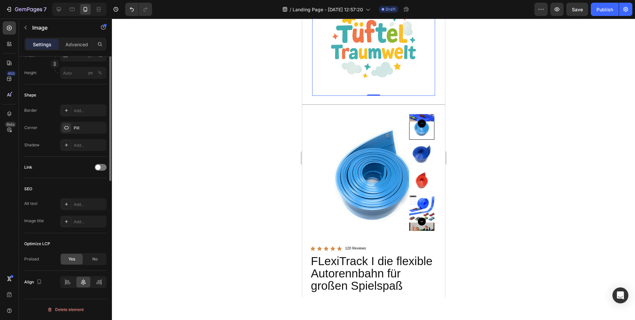
scroll to position [69, 0]
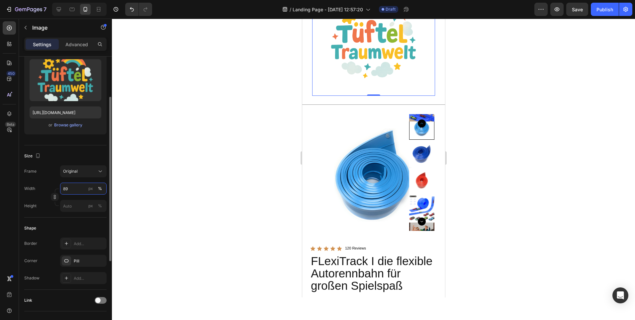
click at [76, 192] on input "89" at bounding box center [83, 188] width 47 height 12
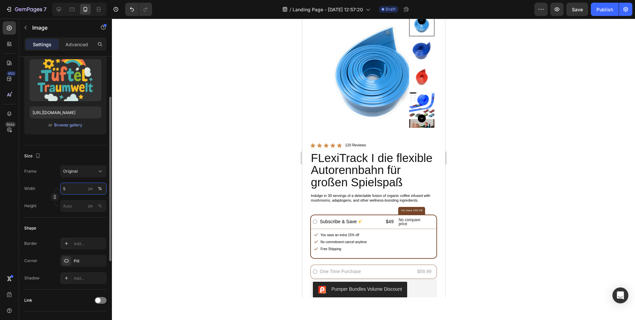
type input "50"
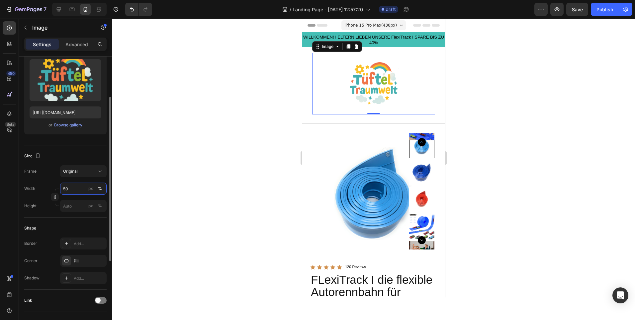
scroll to position [202, 0]
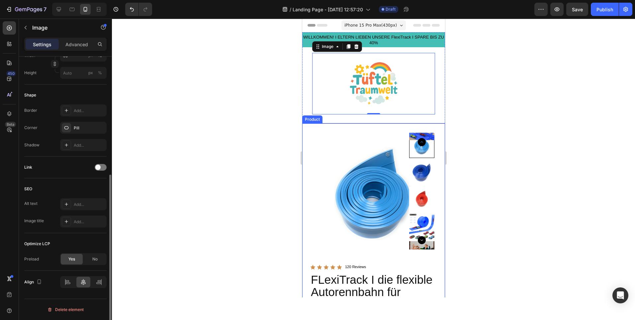
click at [270, 160] on div at bounding box center [373, 169] width 523 height 301
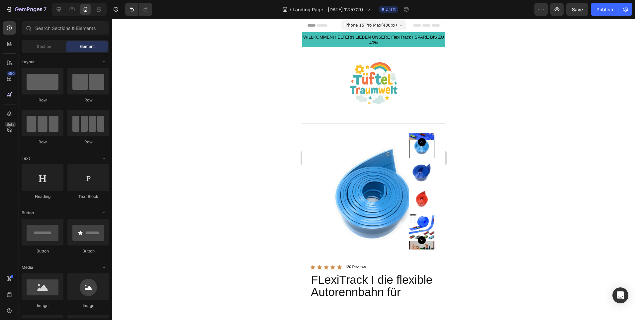
click at [525, 148] on div at bounding box center [373, 169] width 523 height 301
click at [414, 94] on div at bounding box center [373, 83] width 123 height 61
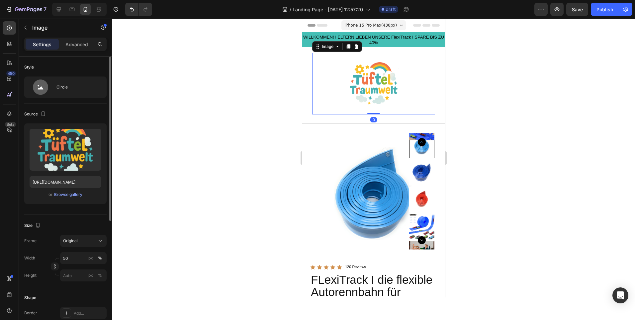
scroll to position [166, 0]
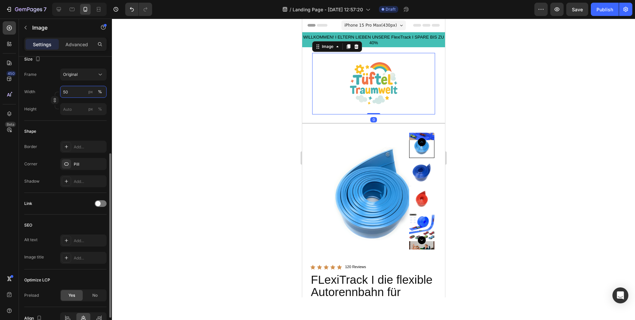
click at [73, 90] on input "50" at bounding box center [83, 92] width 47 height 12
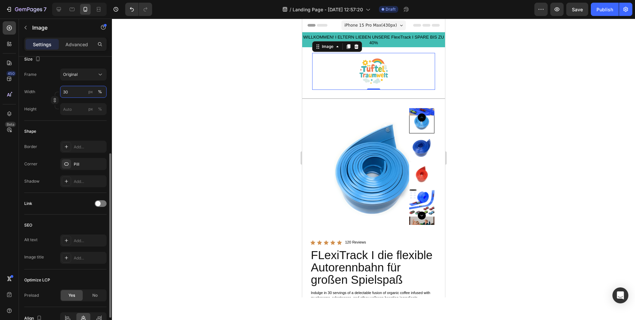
type input "3"
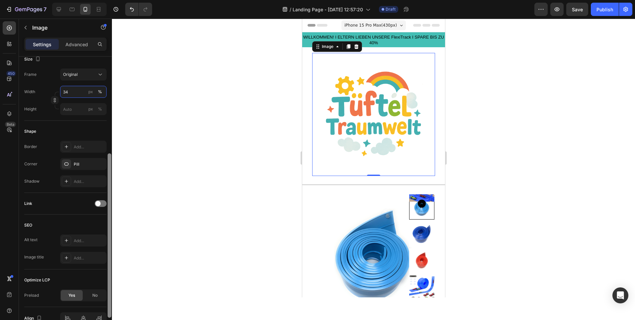
type input "3"
click at [66, 91] on input "340" at bounding box center [83, 92] width 47 height 12
type input "40"
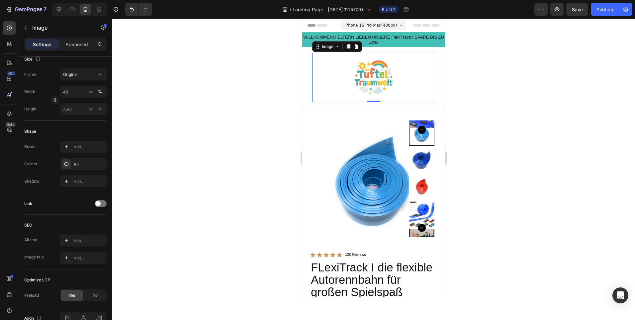
click at [170, 98] on div at bounding box center [373, 169] width 523 height 301
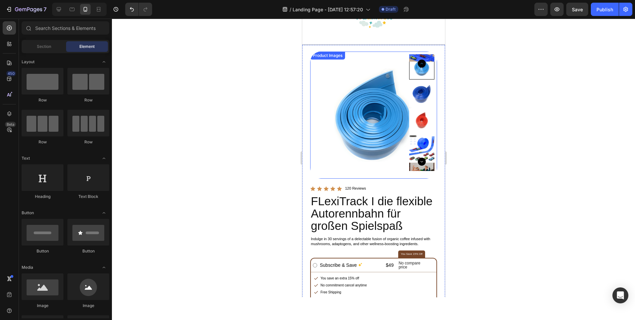
scroll to position [66, 0]
click at [418, 89] on img at bounding box center [421, 93] width 25 height 25
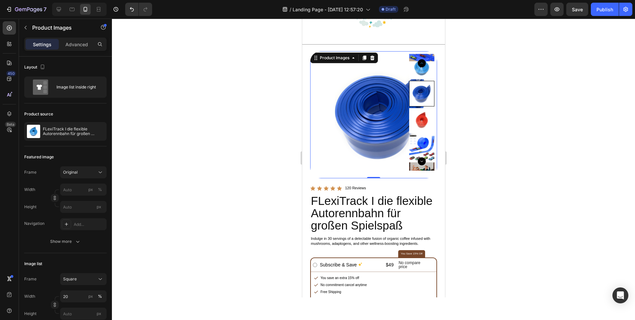
click at [418, 114] on div at bounding box center [421, 112] width 25 height 117
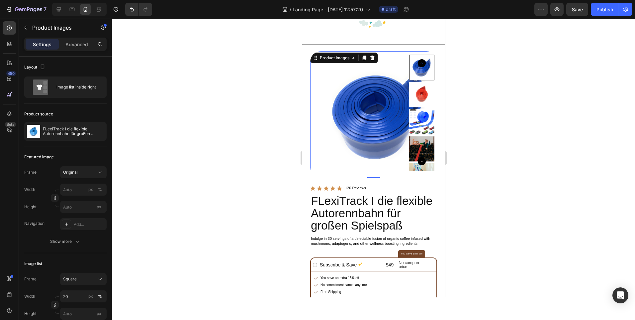
click at [415, 89] on img at bounding box center [421, 94] width 25 height 25
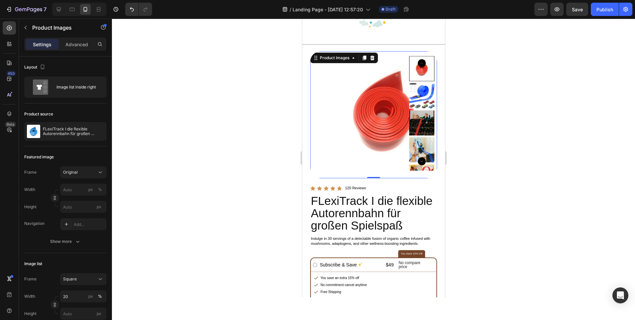
click at [420, 81] on div at bounding box center [421, 68] width 25 height 25
click at [420, 114] on img at bounding box center [421, 122] width 25 height 25
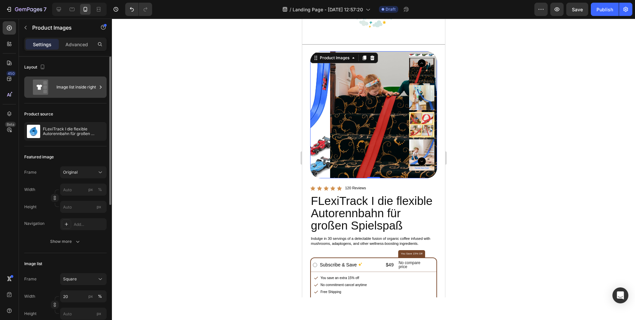
click at [81, 93] on div "Image list inside right" at bounding box center [76, 86] width 41 height 15
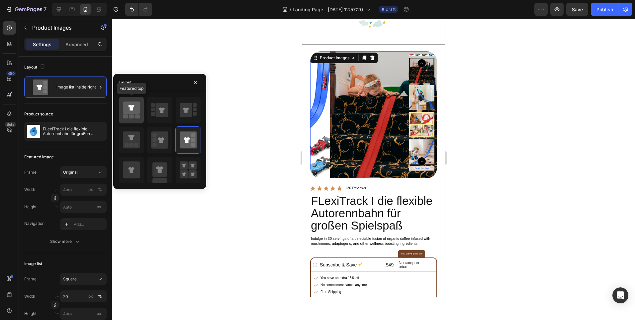
click at [124, 111] on icon at bounding box center [131, 107] width 17 height 12
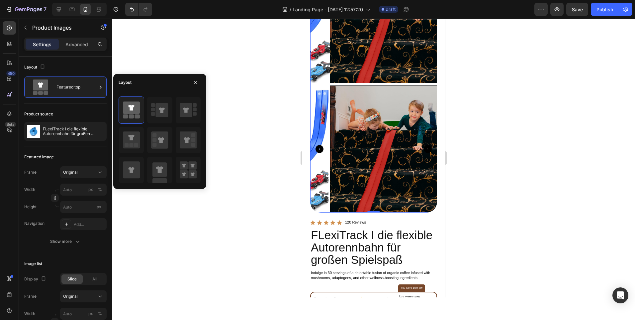
scroll to position [100, 0]
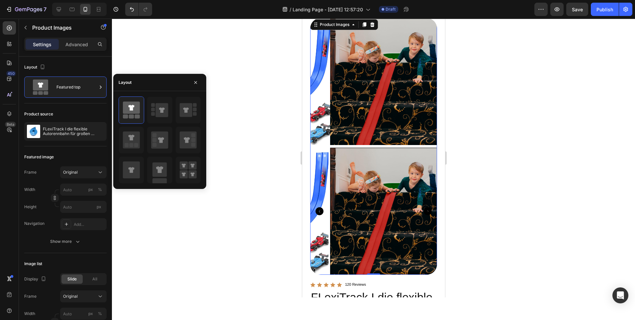
click at [390, 171] on div at bounding box center [393, 211] width 127 height 127
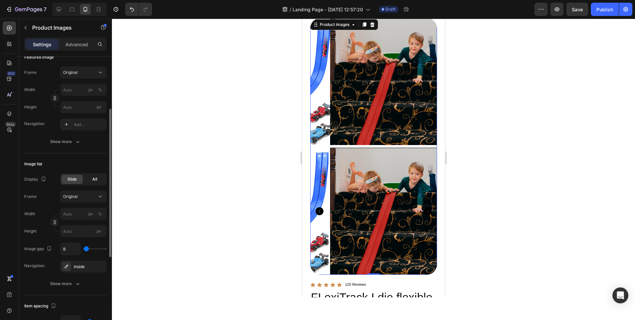
click at [91, 177] on div "All" at bounding box center [94, 178] width 21 height 9
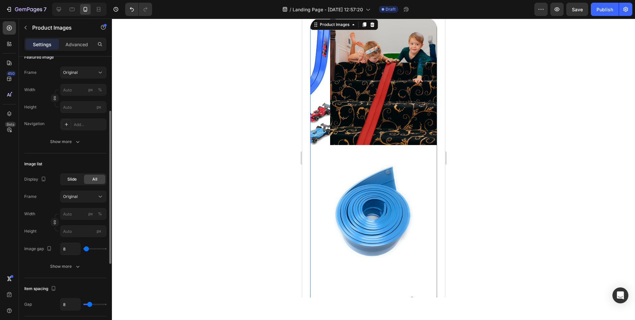
click at [76, 178] on span "Slide" at bounding box center [71, 179] width 9 height 6
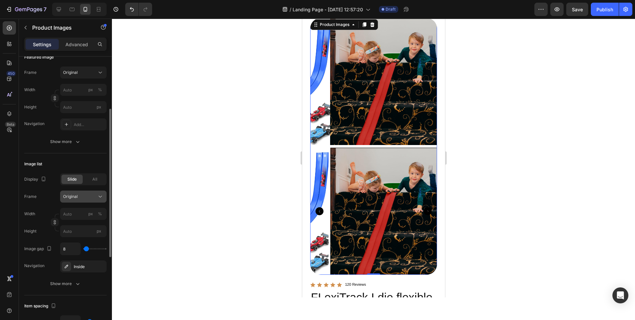
click at [89, 197] on div "Original" at bounding box center [79, 196] width 33 height 6
click at [94, 195] on div "Original" at bounding box center [79, 196] width 33 height 6
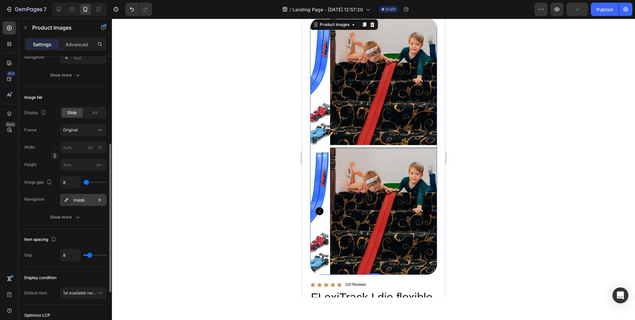
click at [86, 200] on div "Inside" at bounding box center [83, 200] width 19 height 6
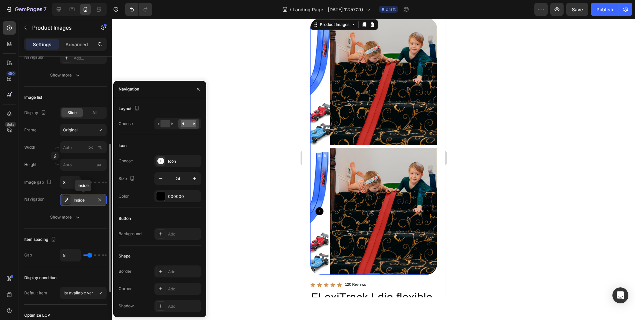
click at [86, 200] on div "Inside" at bounding box center [83, 200] width 19 height 6
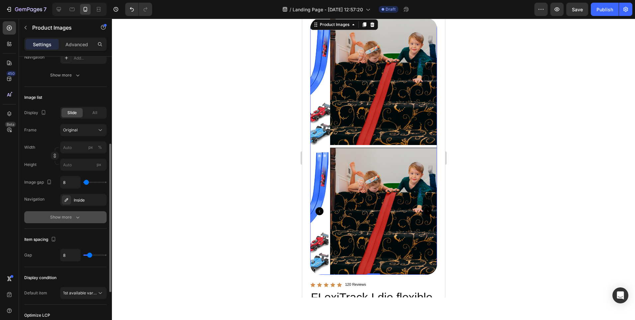
click at [74, 218] on icon "button" at bounding box center [77, 217] width 7 height 7
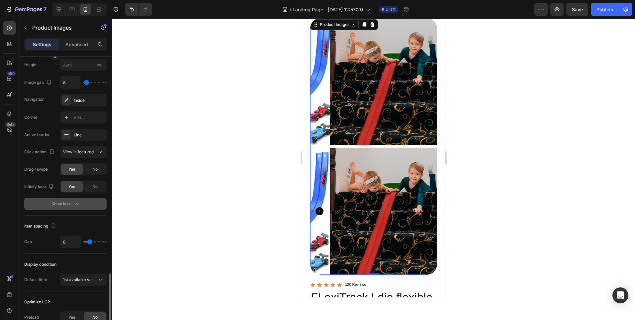
scroll to position [341, 0]
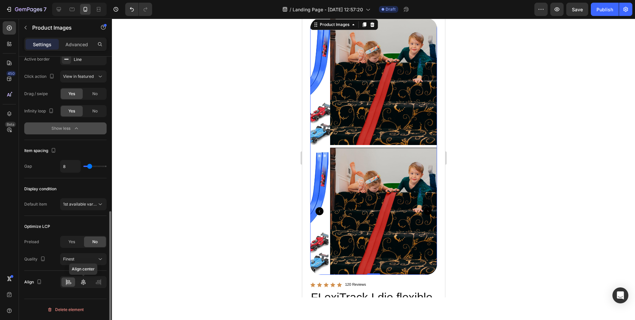
click at [81, 280] on icon at bounding box center [83, 281] width 7 height 7
click at [82, 264] on button "Finest" at bounding box center [83, 259] width 47 height 12
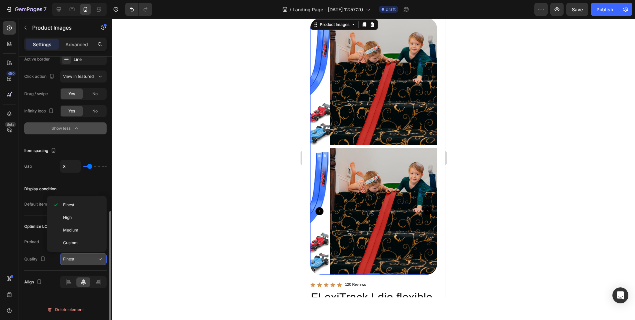
click at [83, 263] on button "Finest" at bounding box center [83, 259] width 47 height 12
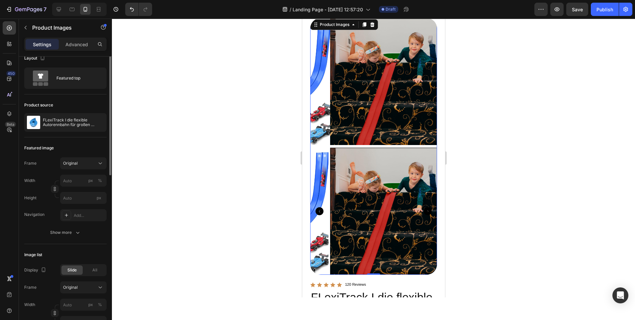
scroll to position [0, 0]
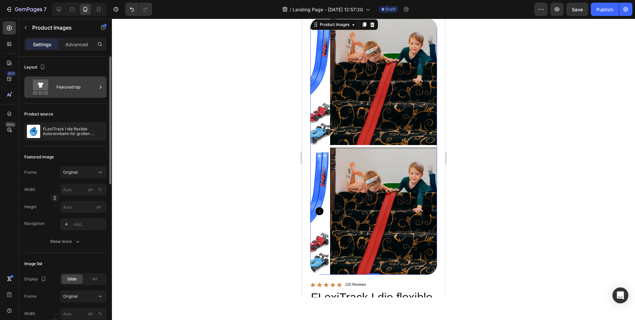
click at [73, 84] on div "Featured top" at bounding box center [76, 86] width 41 height 15
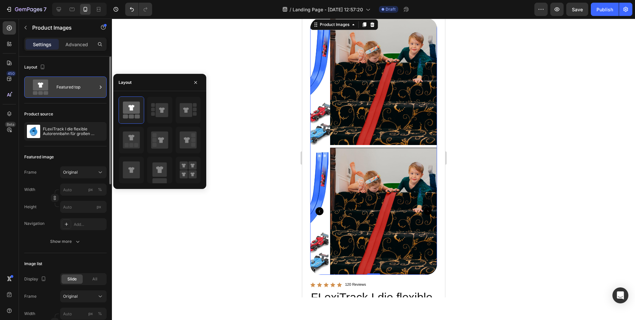
click at [73, 84] on div "Featured top" at bounding box center [76, 86] width 41 height 15
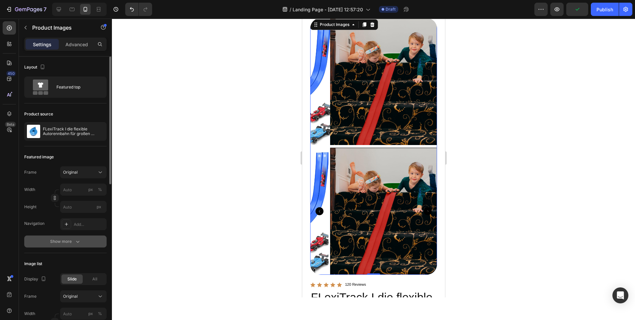
click at [64, 239] on div "Show more" at bounding box center [65, 241] width 31 height 7
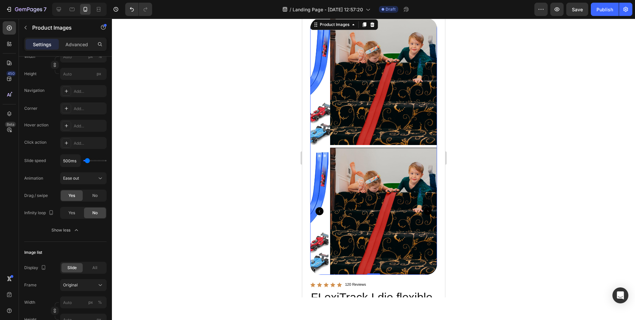
scroll to position [233, 0]
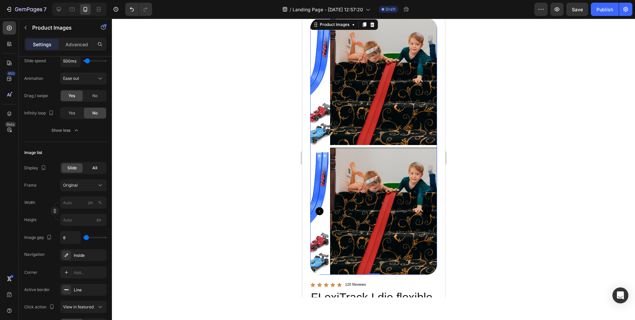
click at [94, 168] on span "All" at bounding box center [94, 168] width 5 height 6
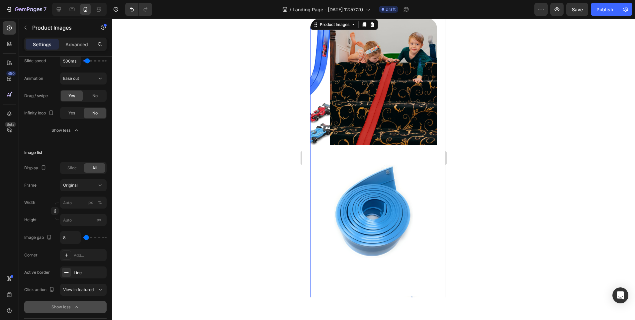
scroll to position [0, 0]
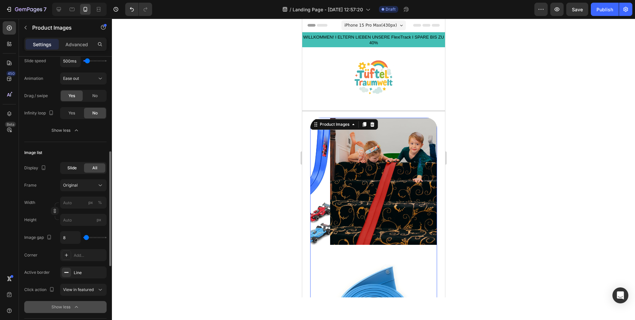
click at [78, 168] on div "Slide" at bounding box center [71, 167] width 21 height 9
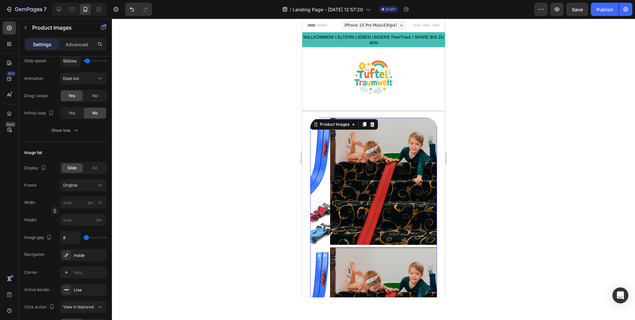
click at [410, 141] on img at bounding box center [393, 181] width 127 height 127
click at [508, 124] on div at bounding box center [373, 169] width 523 height 301
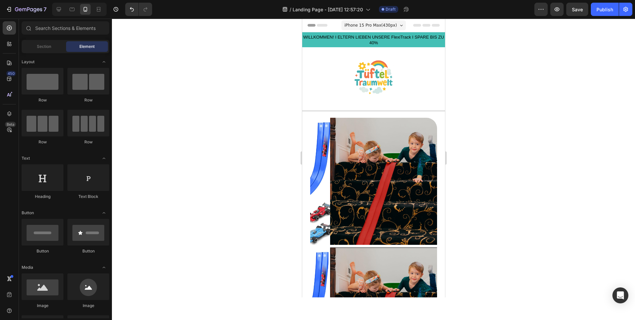
click at [415, 135] on img at bounding box center [393, 181] width 127 height 127
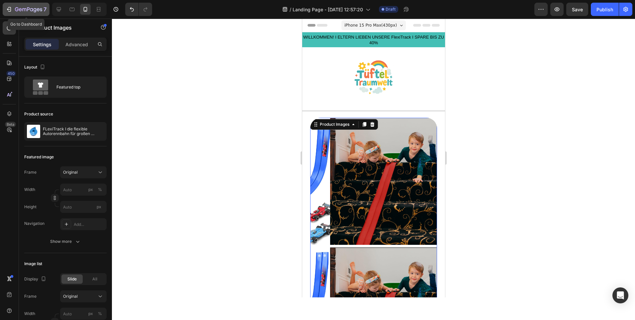
click at [10, 13] on div "7" at bounding box center [26, 9] width 41 height 8
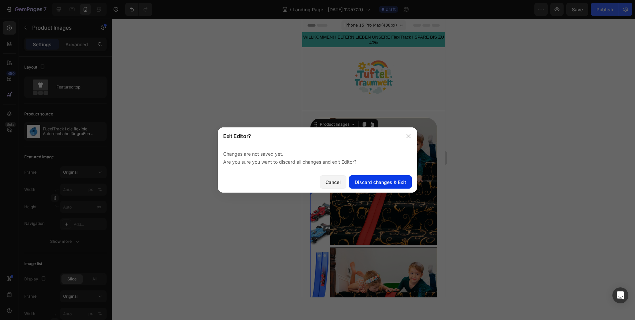
click at [393, 178] on button "Discard changes & Exit" at bounding box center [380, 181] width 63 height 13
